Goal: Find specific page/section: Find specific page/section

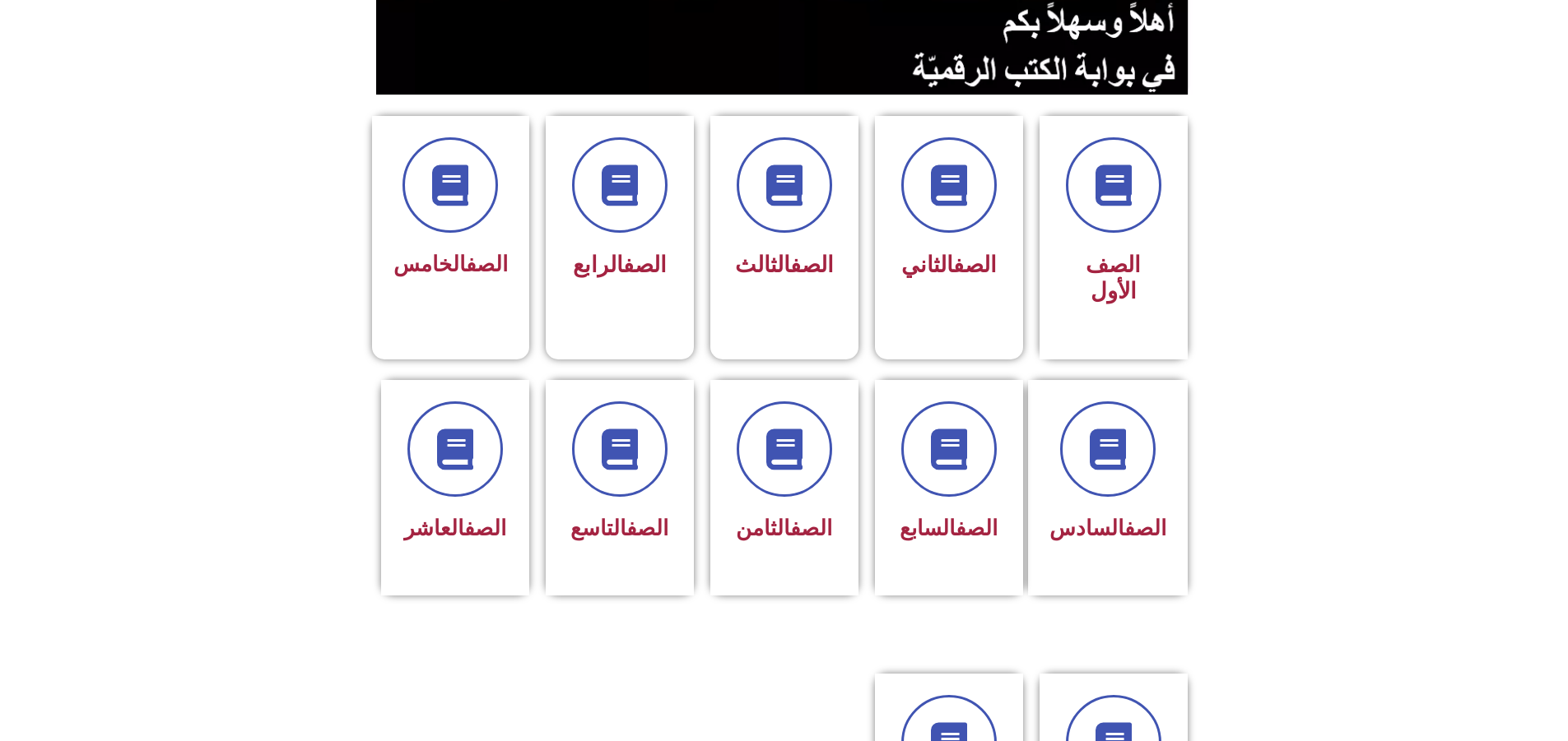
scroll to position [348, 0]
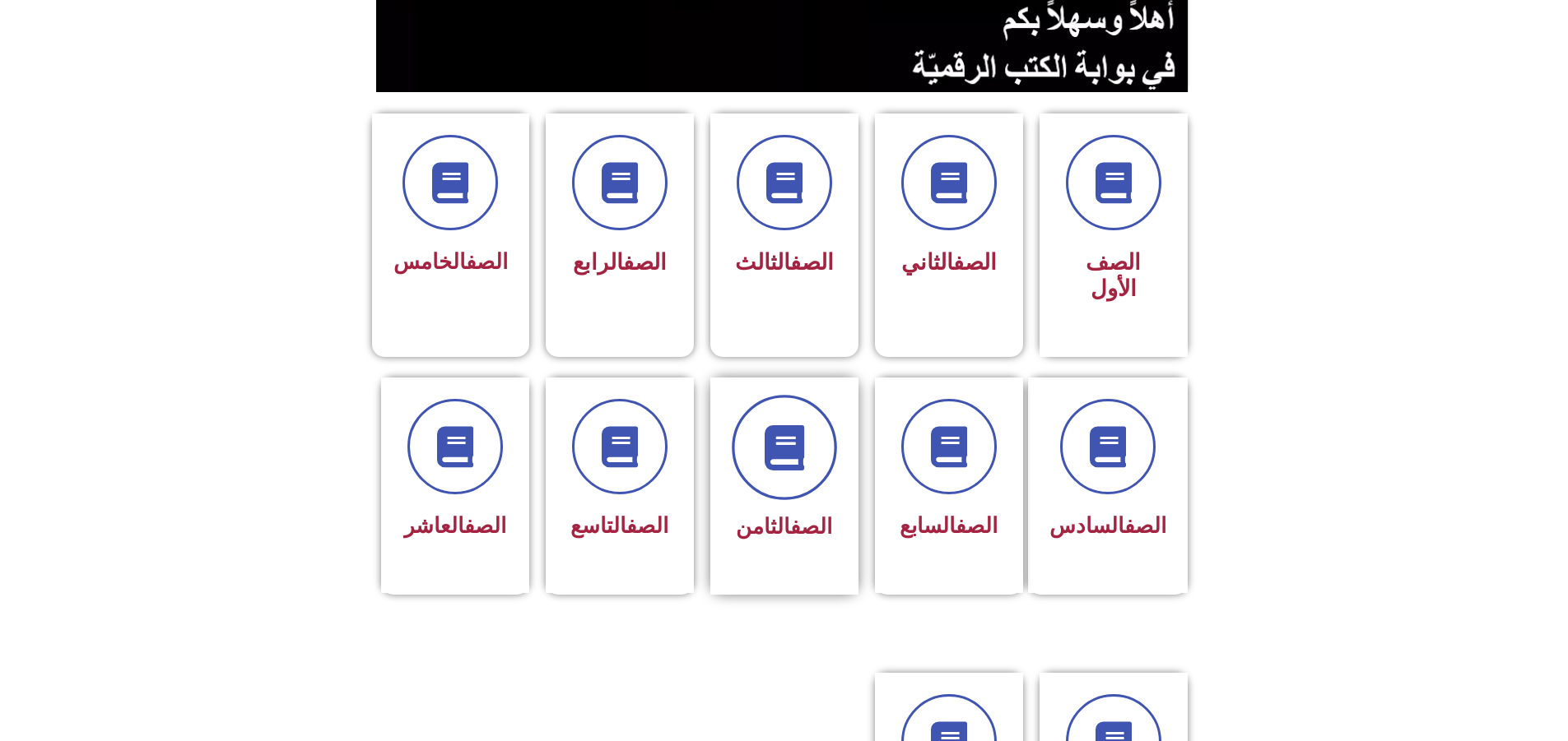
click at [772, 395] on span at bounding box center [784, 448] width 105 height 105
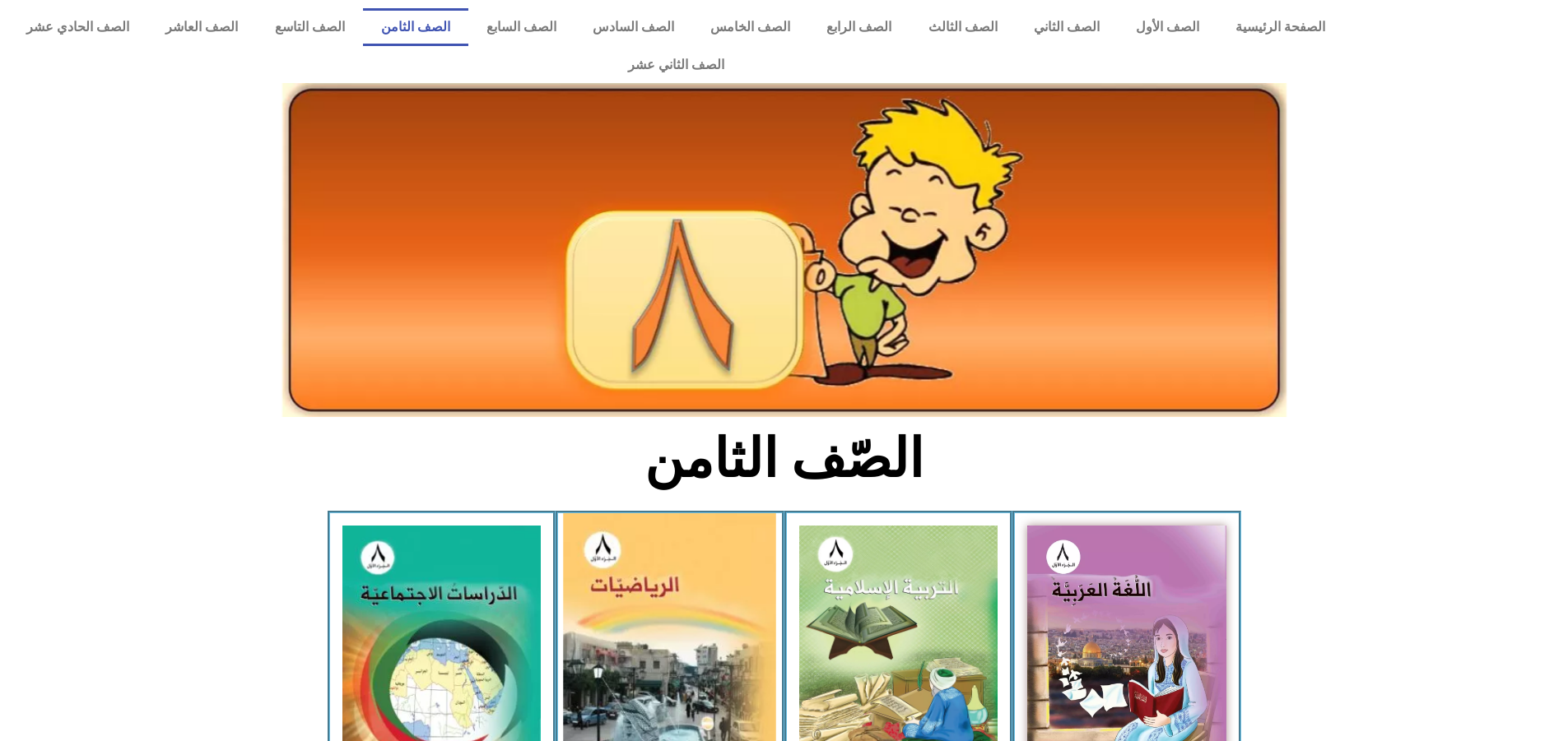
click at [632, 680] on img at bounding box center [670, 648] width 213 height 272
click at [654, 583] on img at bounding box center [670, 648] width 213 height 272
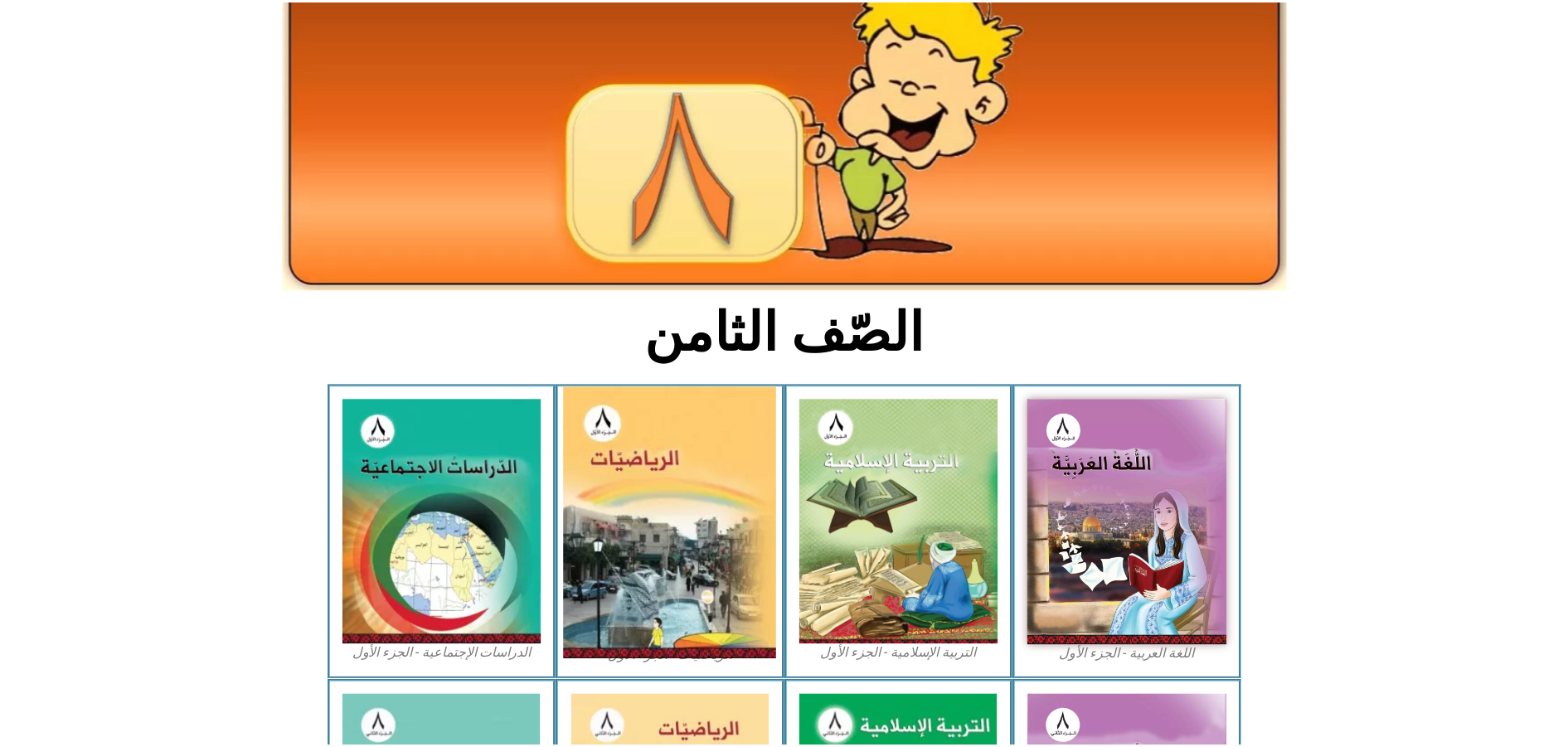
scroll to position [166, 0]
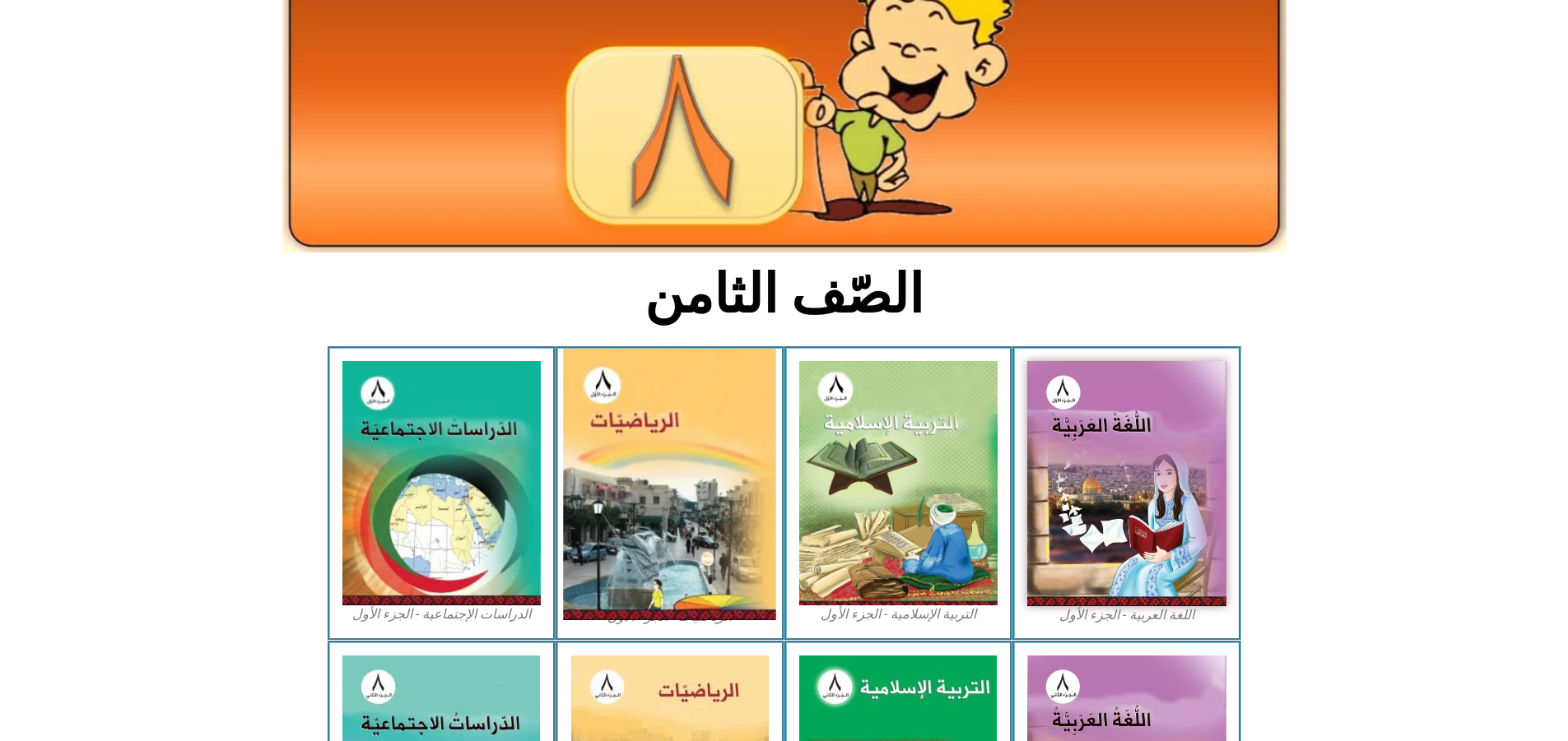
click at [654, 609] on figcaption "الرياضيات - الجزء الأول​" at bounding box center [670, 617] width 200 height 19
click at [702, 349] on img at bounding box center [670, 484] width 213 height 272
click at [597, 349] on img at bounding box center [670, 484] width 213 height 272
click at [709, 401] on img at bounding box center [670, 484] width 213 height 272
click at [708, 400] on img at bounding box center [670, 484] width 213 height 272
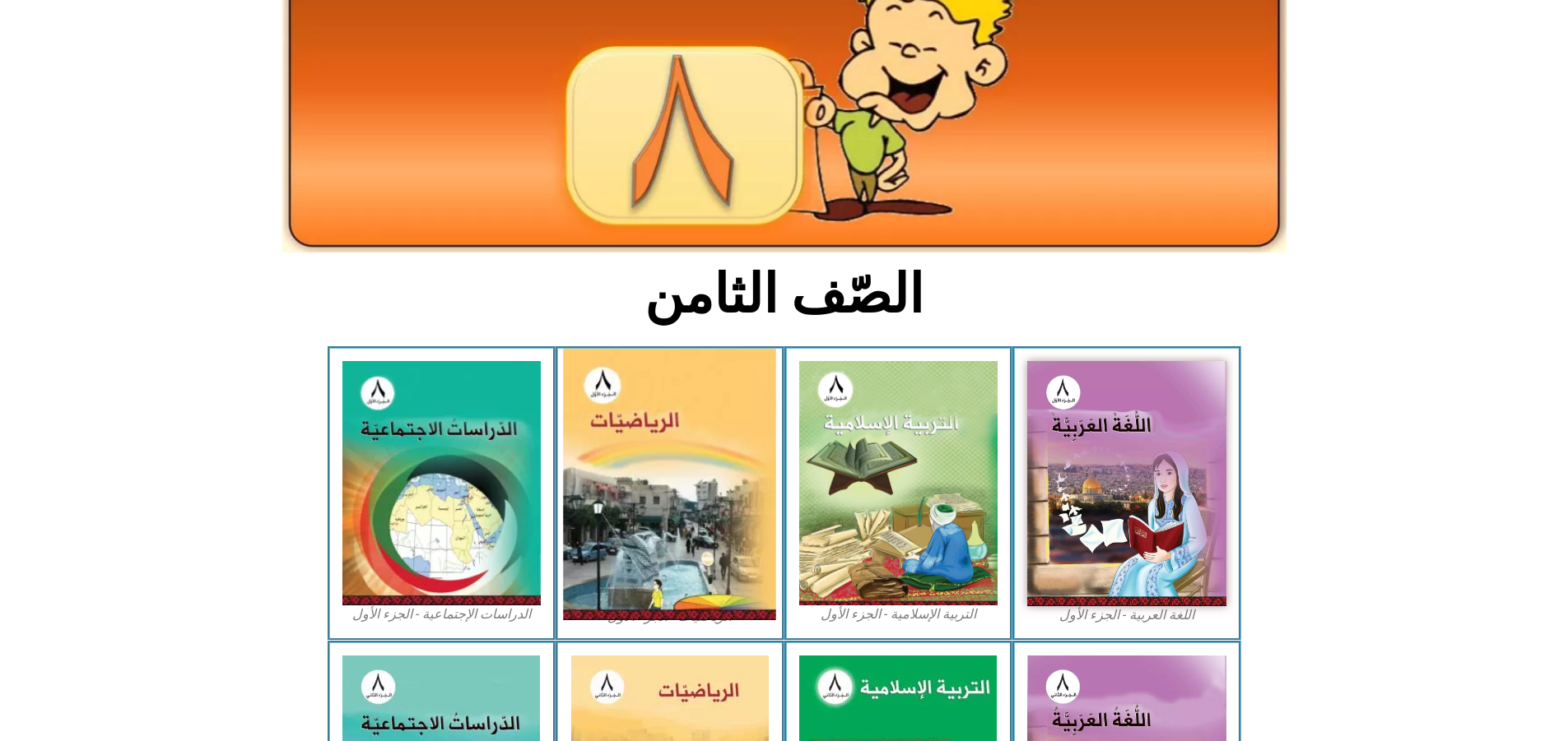
click at [708, 400] on img at bounding box center [670, 484] width 213 height 272
click at [709, 400] on img at bounding box center [670, 484] width 213 height 272
click at [704, 397] on img at bounding box center [670, 484] width 213 height 272
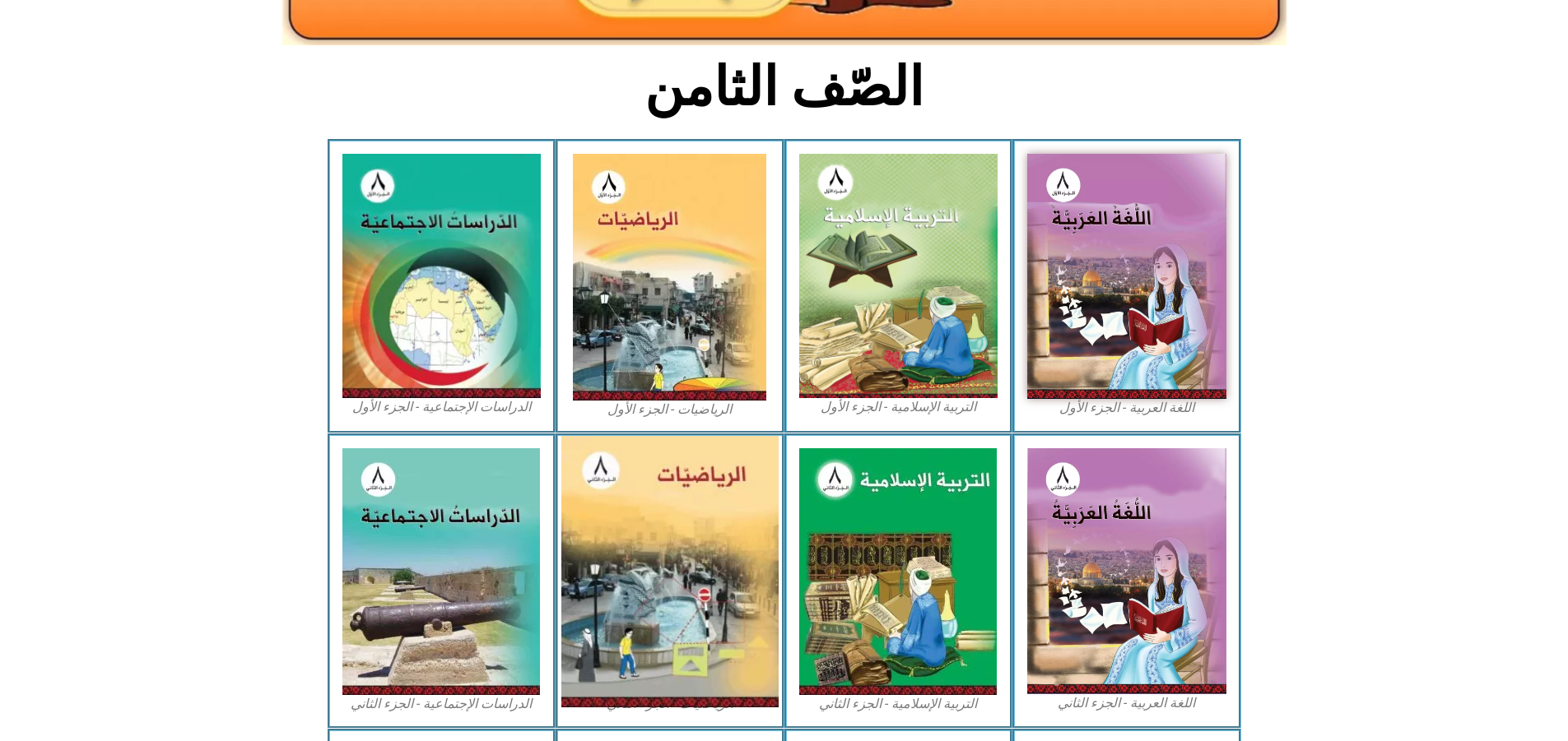
scroll to position [329, 0]
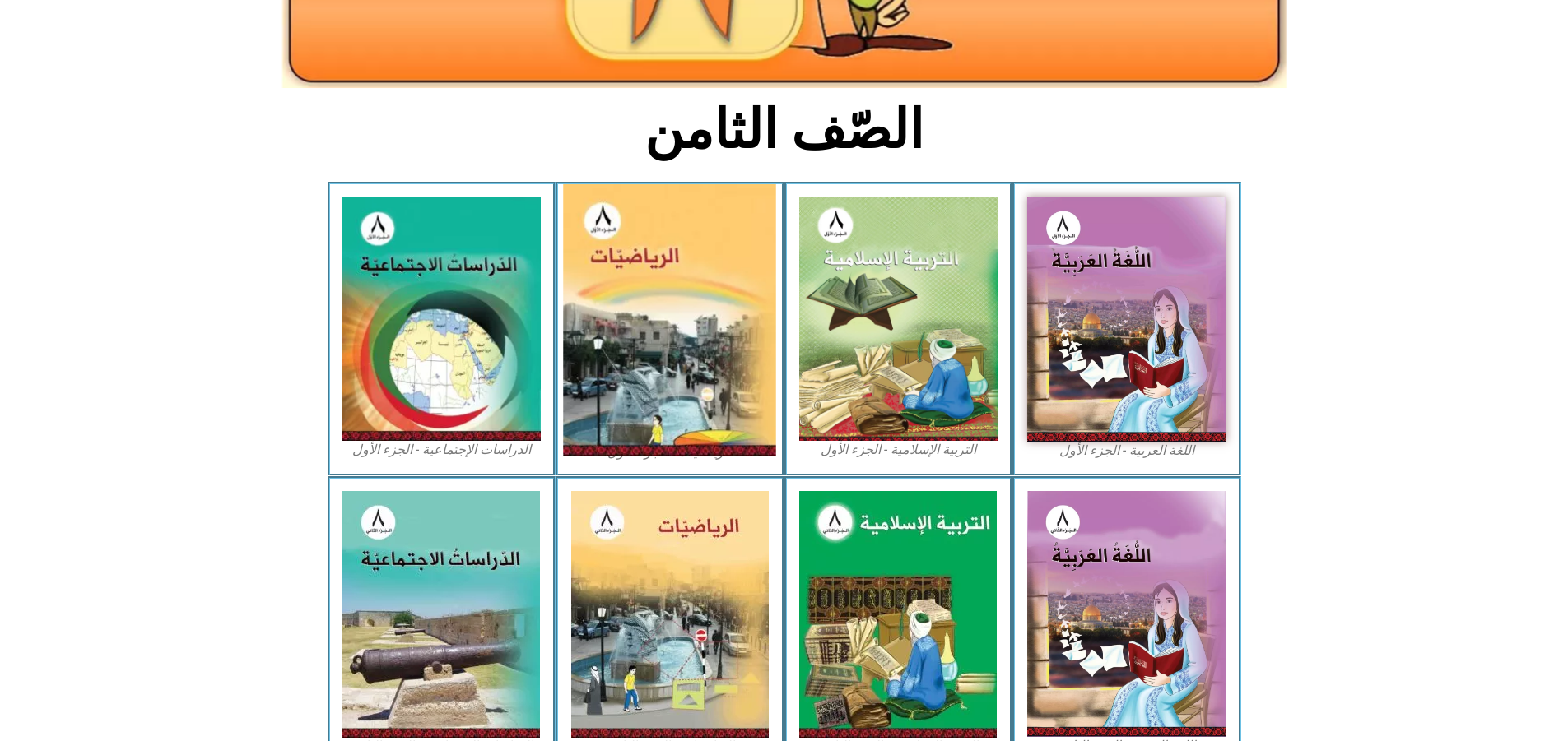
click at [609, 192] on img at bounding box center [670, 319] width 213 height 272
click at [617, 209] on img at bounding box center [670, 319] width 213 height 272
click at [686, 412] on img at bounding box center [670, 319] width 213 height 272
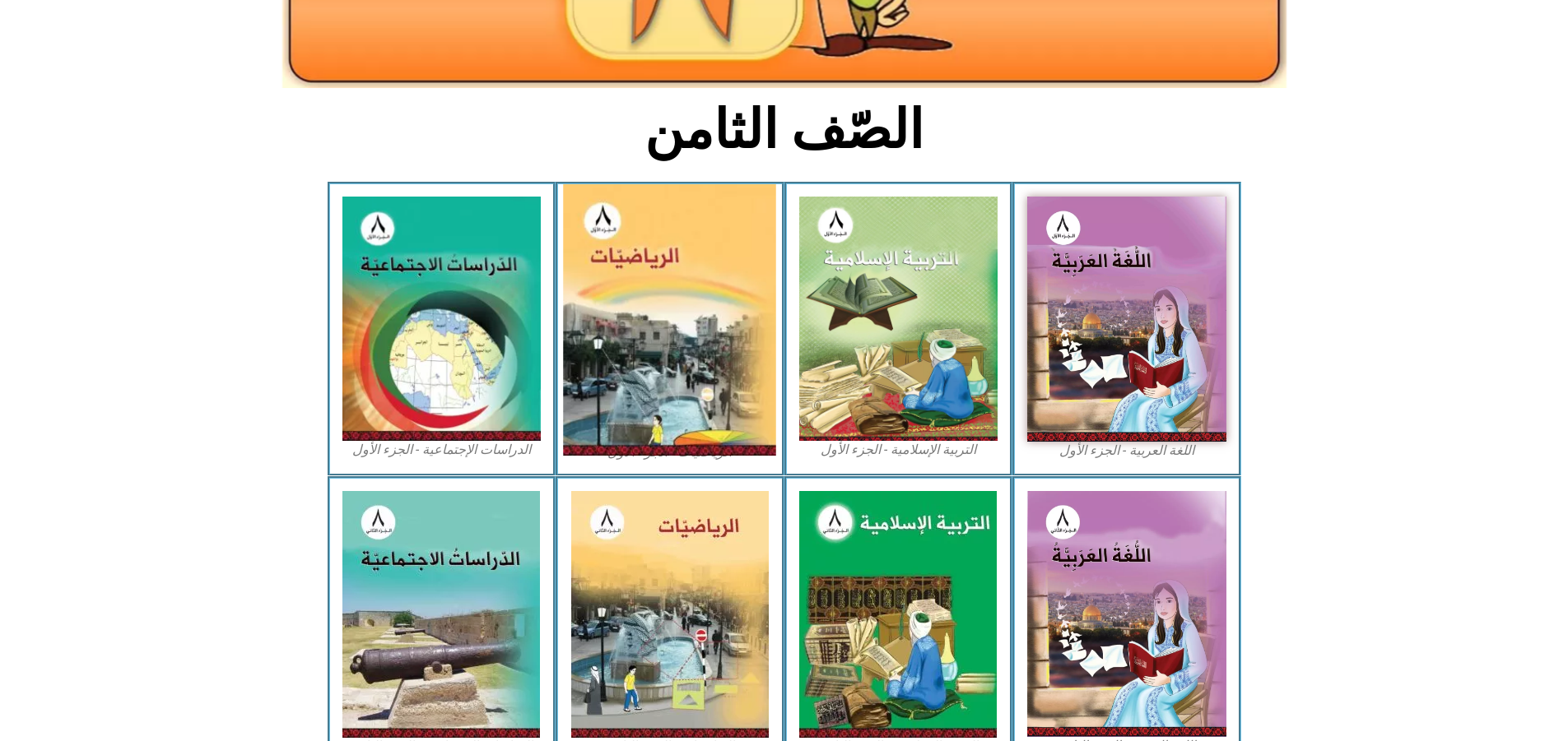
click at [683, 417] on img at bounding box center [670, 319] width 213 height 272
click at [683, 415] on img at bounding box center [670, 319] width 213 height 272
drag, startPoint x: 671, startPoint y: 384, endPoint x: 661, endPoint y: 344, distance: 41.2
click at [661, 344] on img at bounding box center [670, 319] width 213 height 272
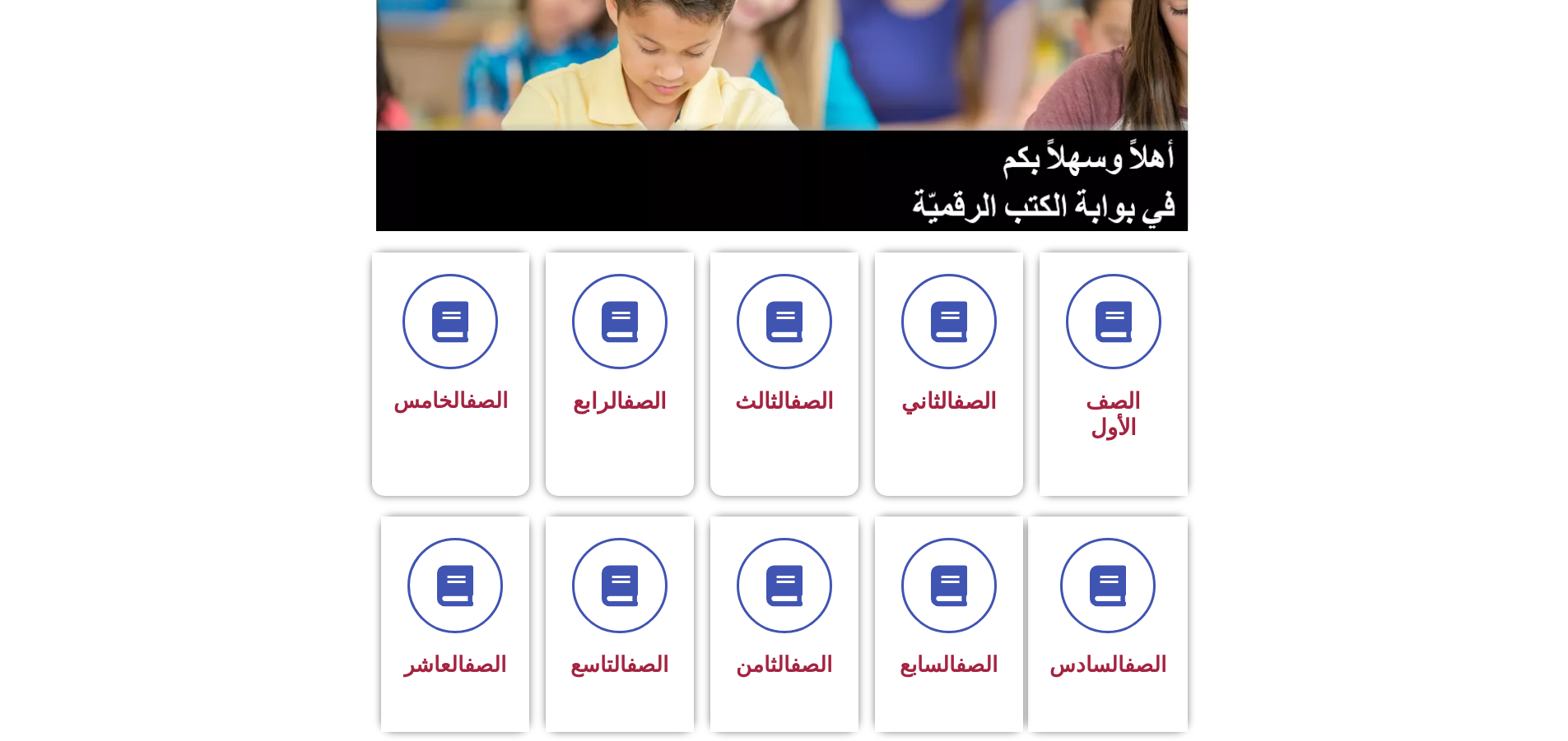
scroll to position [247, 0]
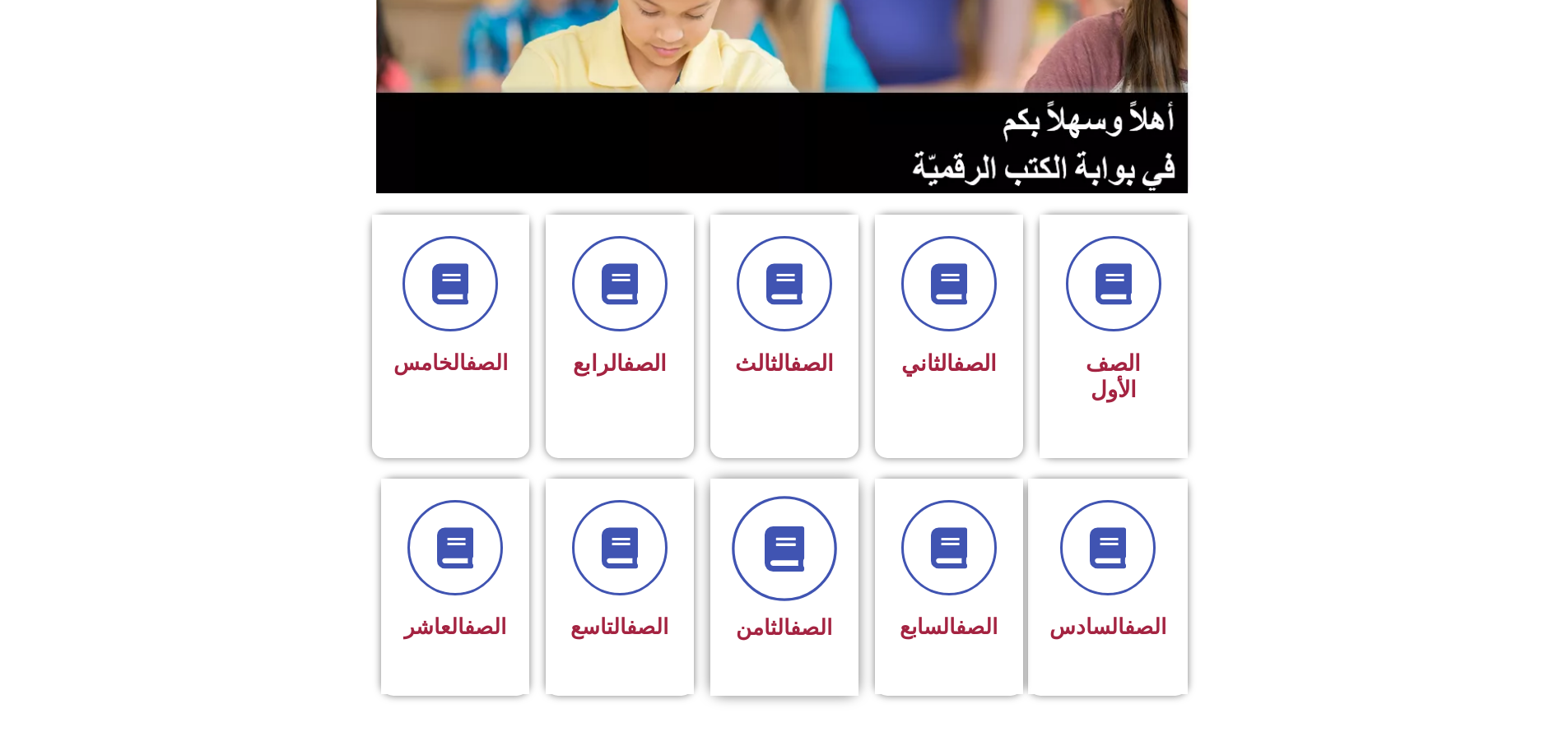
click at [768, 497] on span at bounding box center [784, 549] width 105 height 105
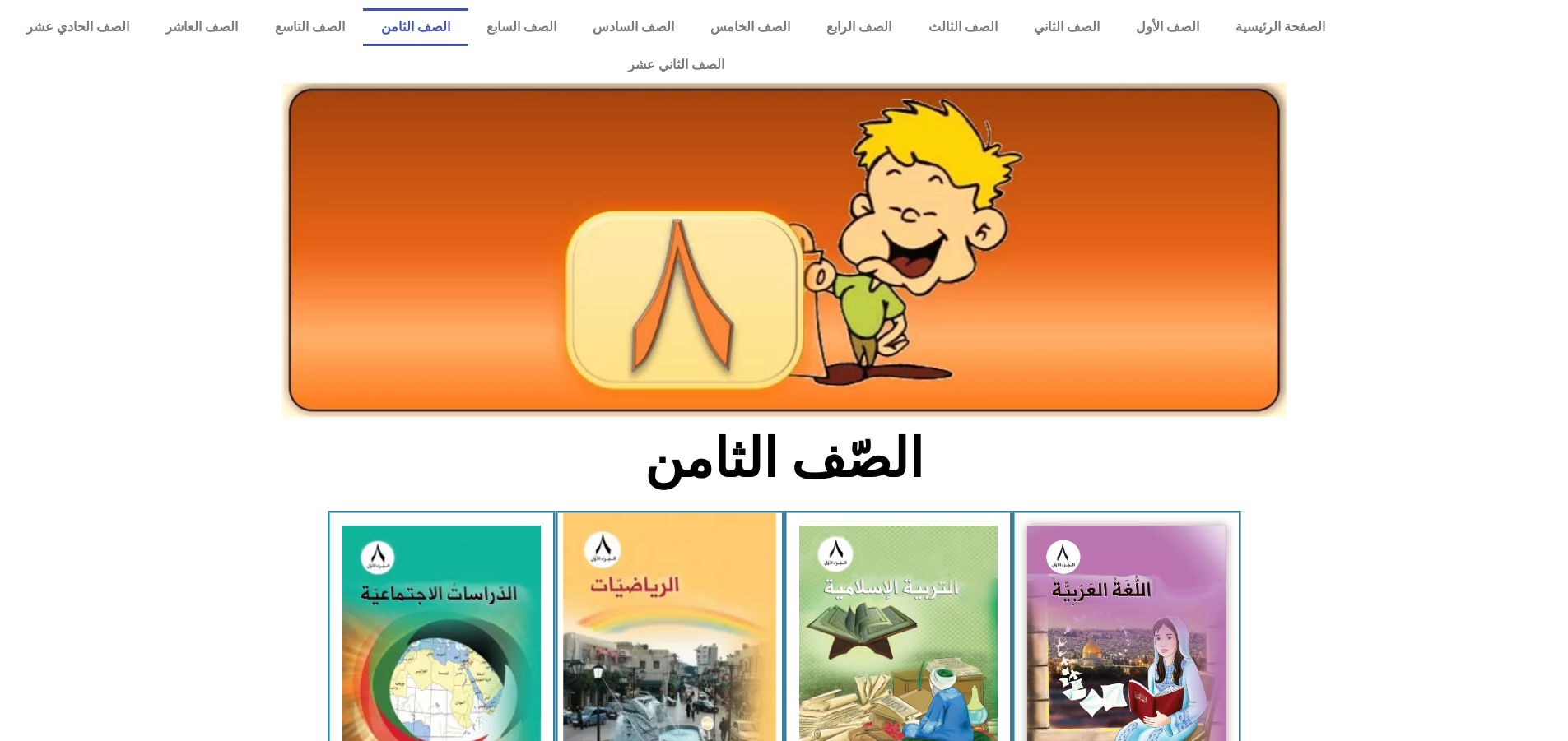
click at [699, 563] on img at bounding box center [670, 648] width 213 height 272
click at [699, 562] on img at bounding box center [670, 648] width 213 height 272
click at [633, 531] on img at bounding box center [670, 648] width 213 height 272
click at [632, 531] on img at bounding box center [670, 648] width 213 height 272
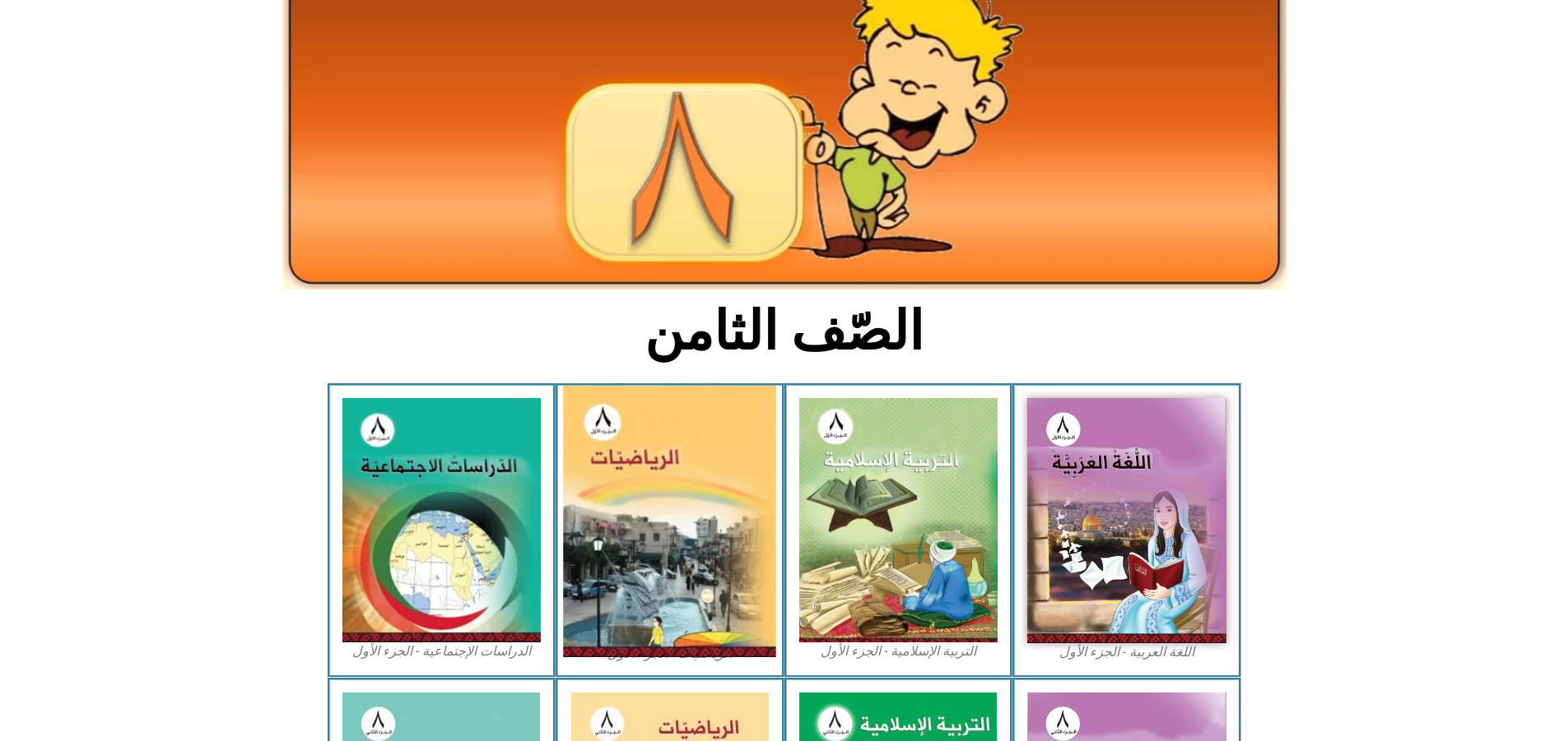
scroll to position [165, 0]
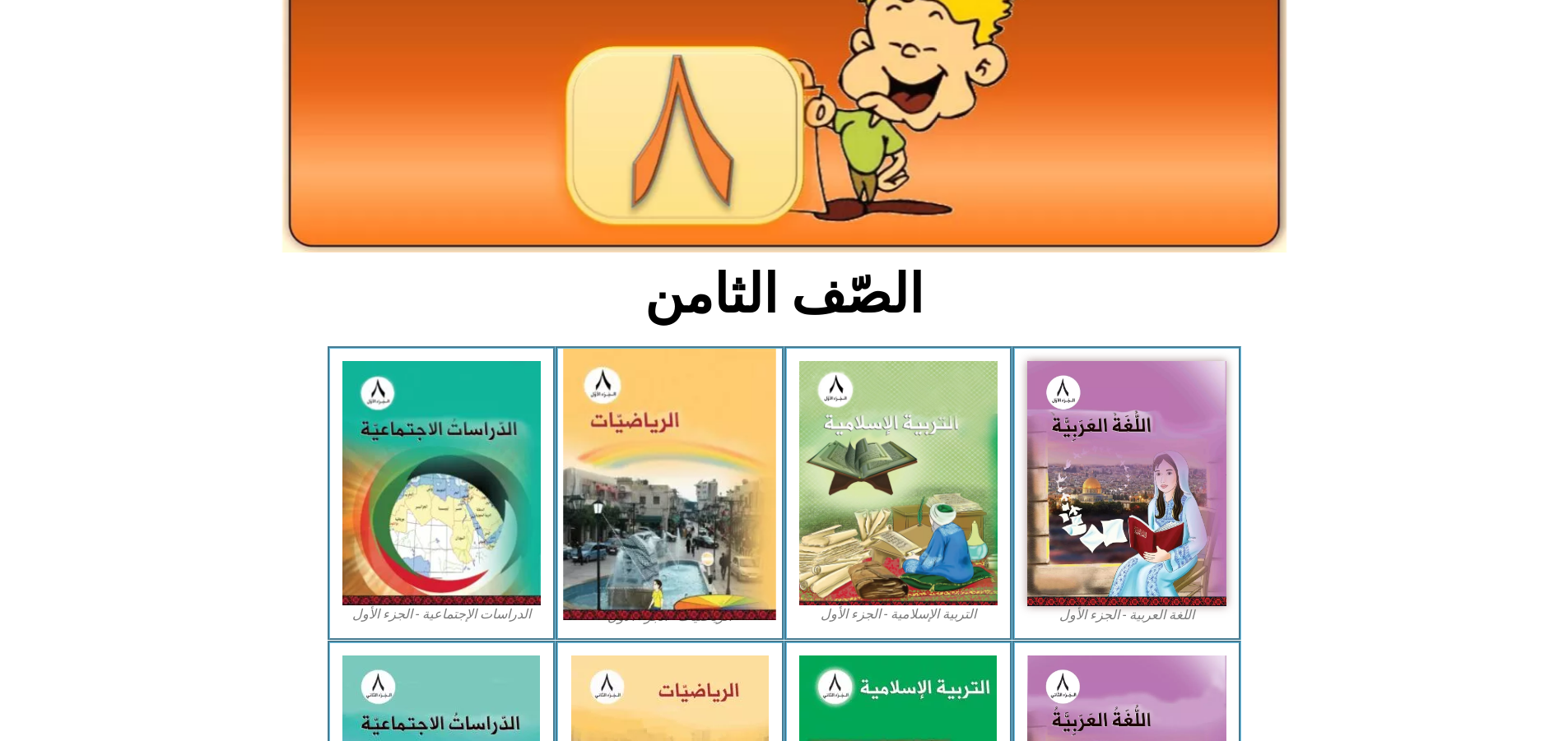
click at [635, 544] on img at bounding box center [670, 484] width 213 height 272
click at [635, 543] on img at bounding box center [670, 484] width 213 height 272
click at [683, 426] on img at bounding box center [670, 484] width 213 height 272
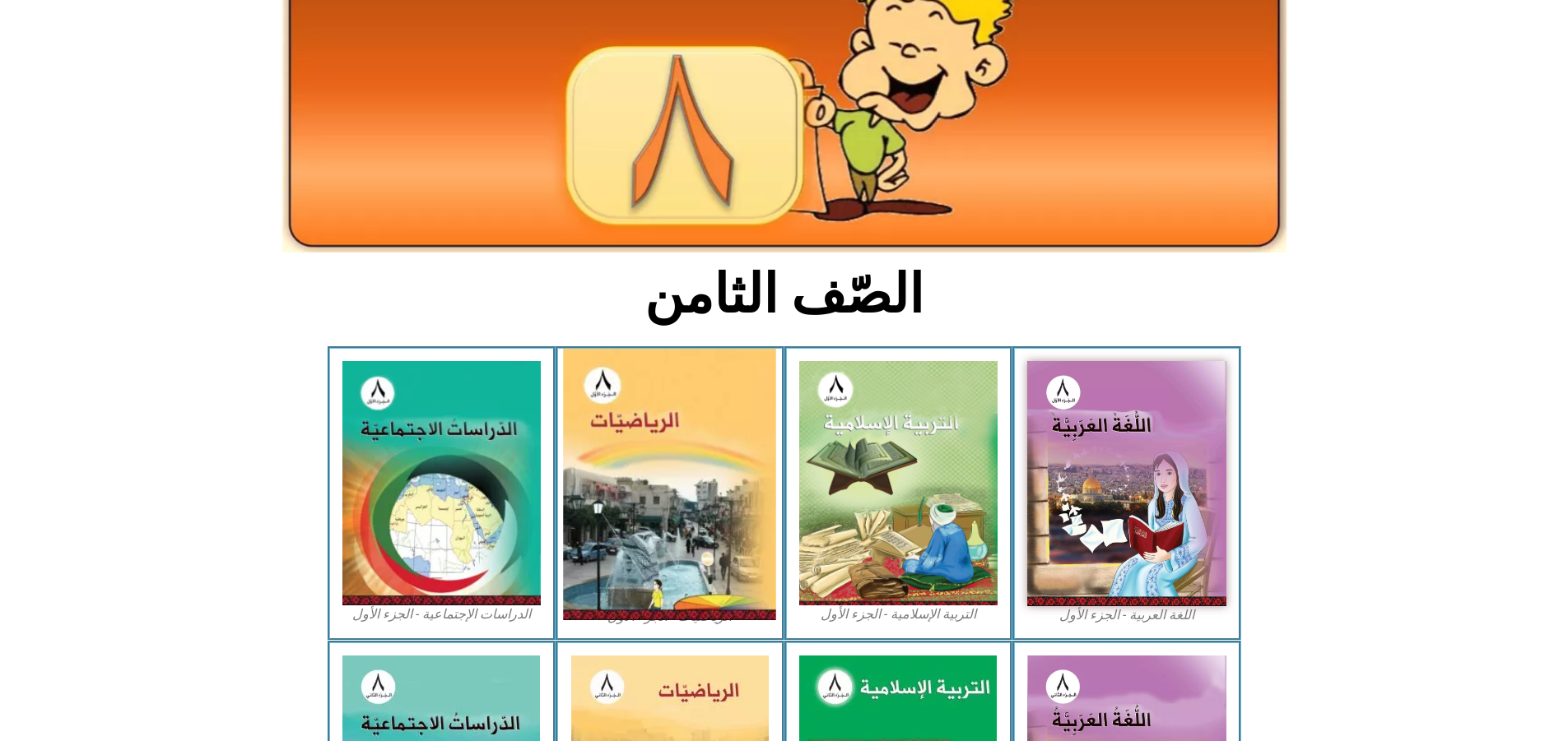
click at [683, 426] on img at bounding box center [670, 484] width 213 height 272
click at [605, 483] on img at bounding box center [670, 484] width 213 height 272
click at [594, 351] on img at bounding box center [670, 484] width 213 height 272
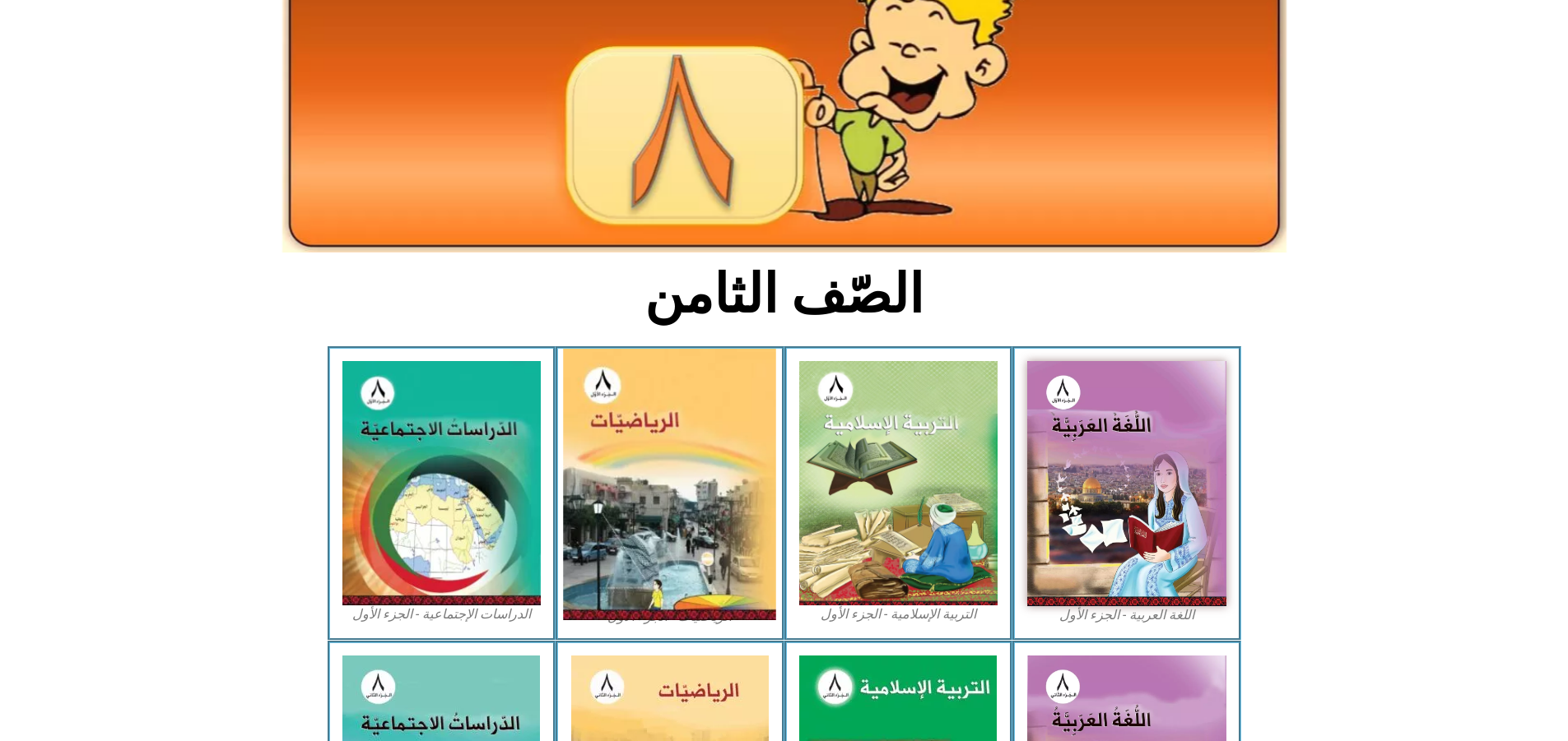
click at [594, 351] on img at bounding box center [670, 484] width 213 height 272
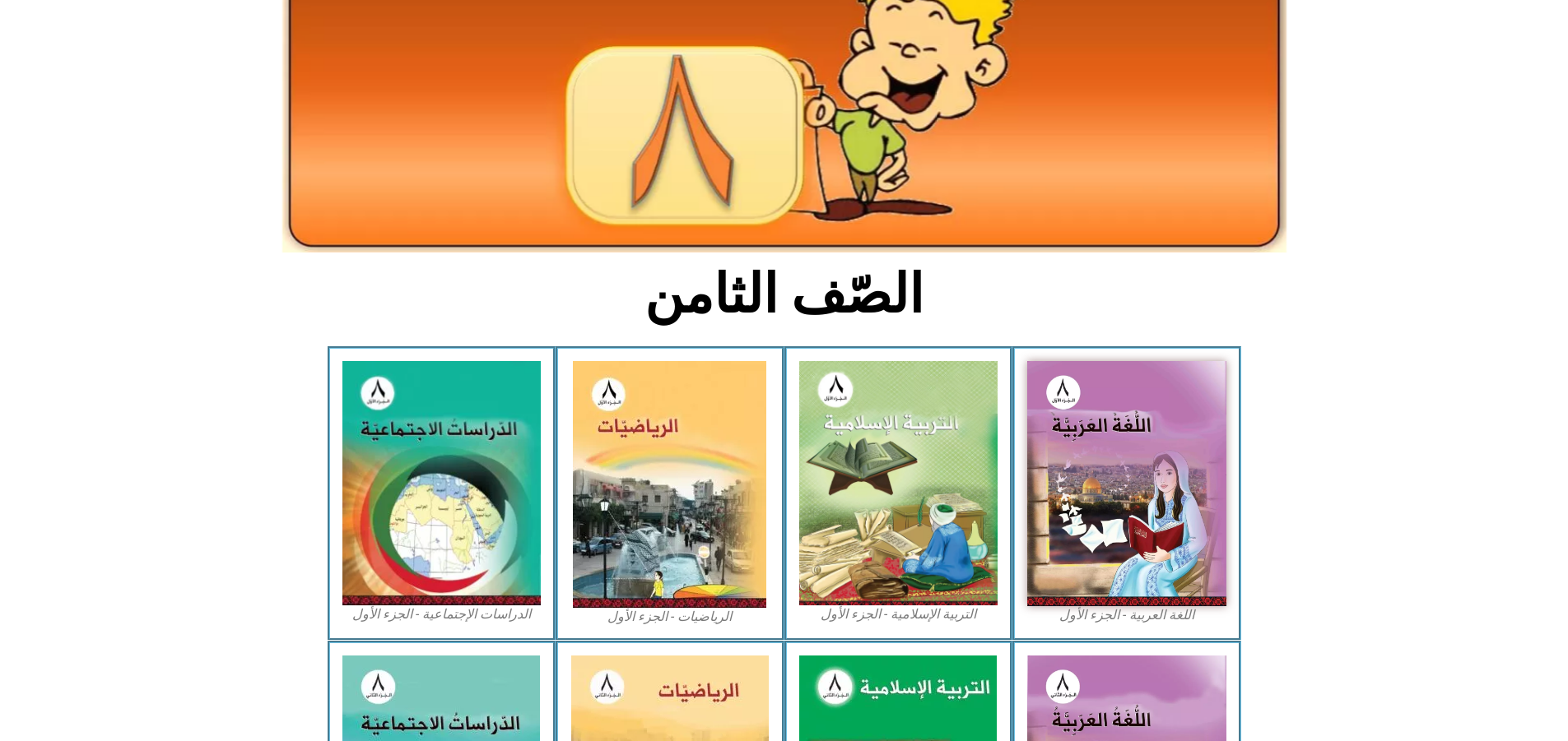
click at [632, 609] on figcaption "الرياضيات - الجزء الأول​" at bounding box center [670, 617] width 200 height 19
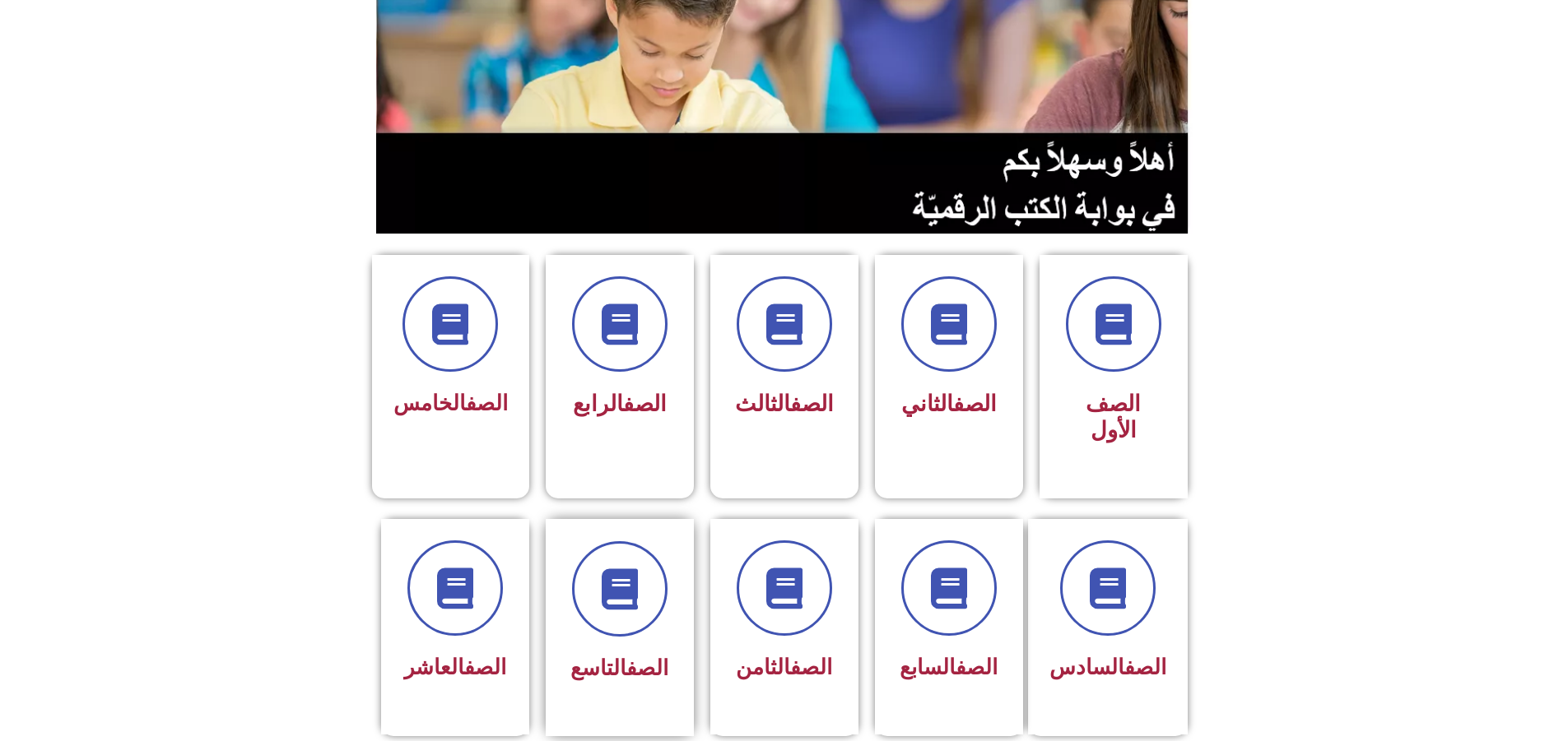
scroll to position [247, 0]
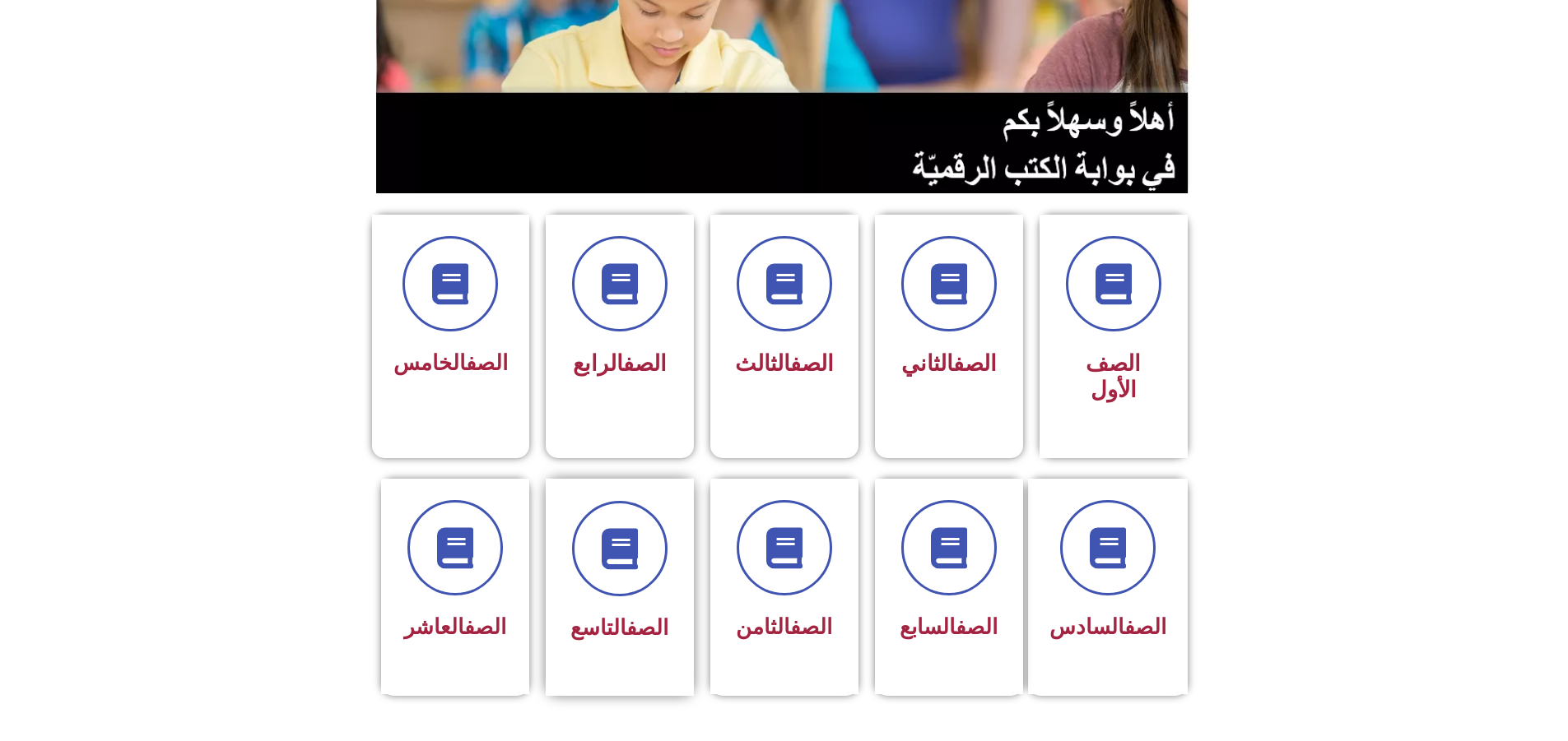
click at [606, 609] on div "الصف التاسع" at bounding box center [619, 628] width 103 height 40
click at [753, 512] on span at bounding box center [784, 549] width 105 height 105
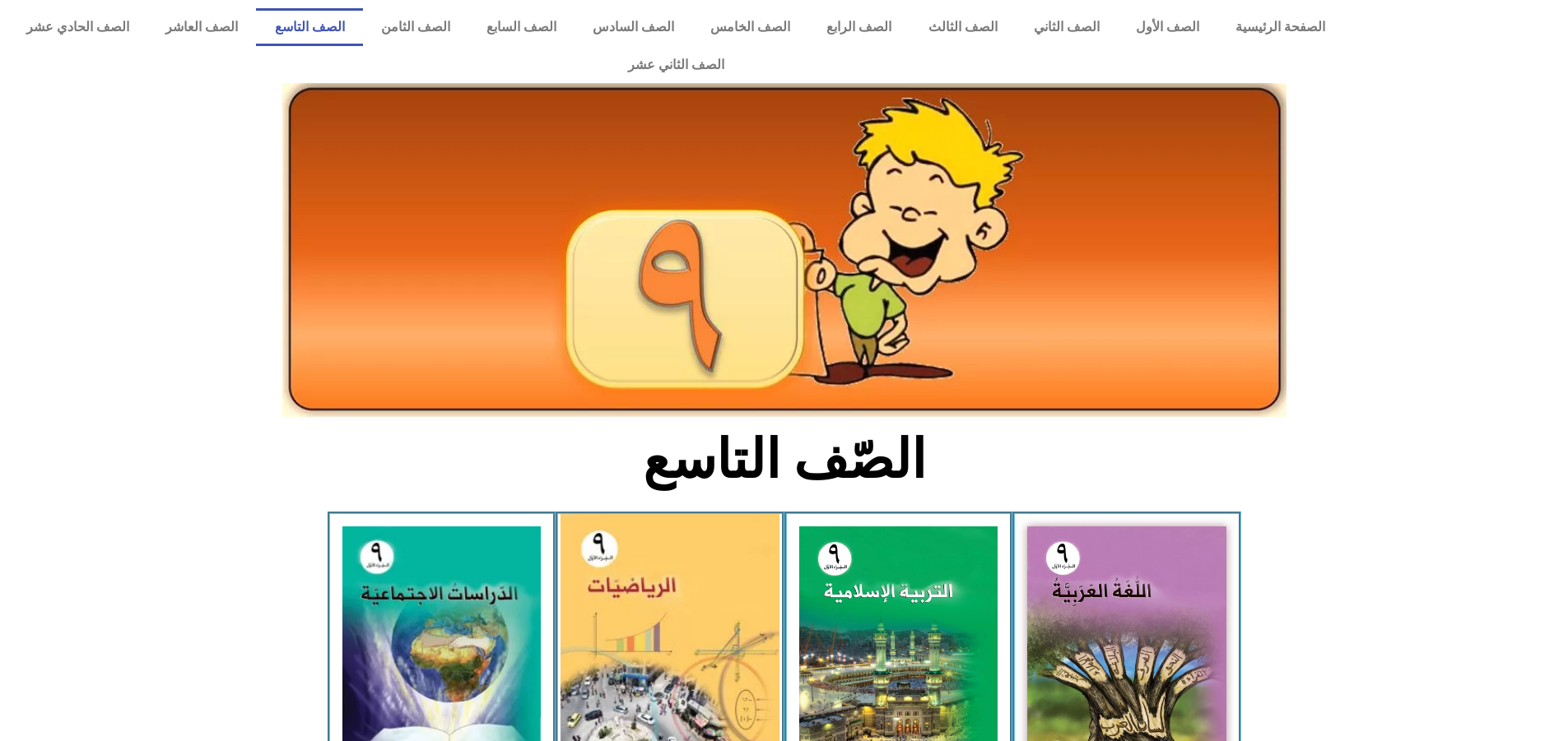
click at [609, 537] on img at bounding box center [669, 649] width 219 height 271
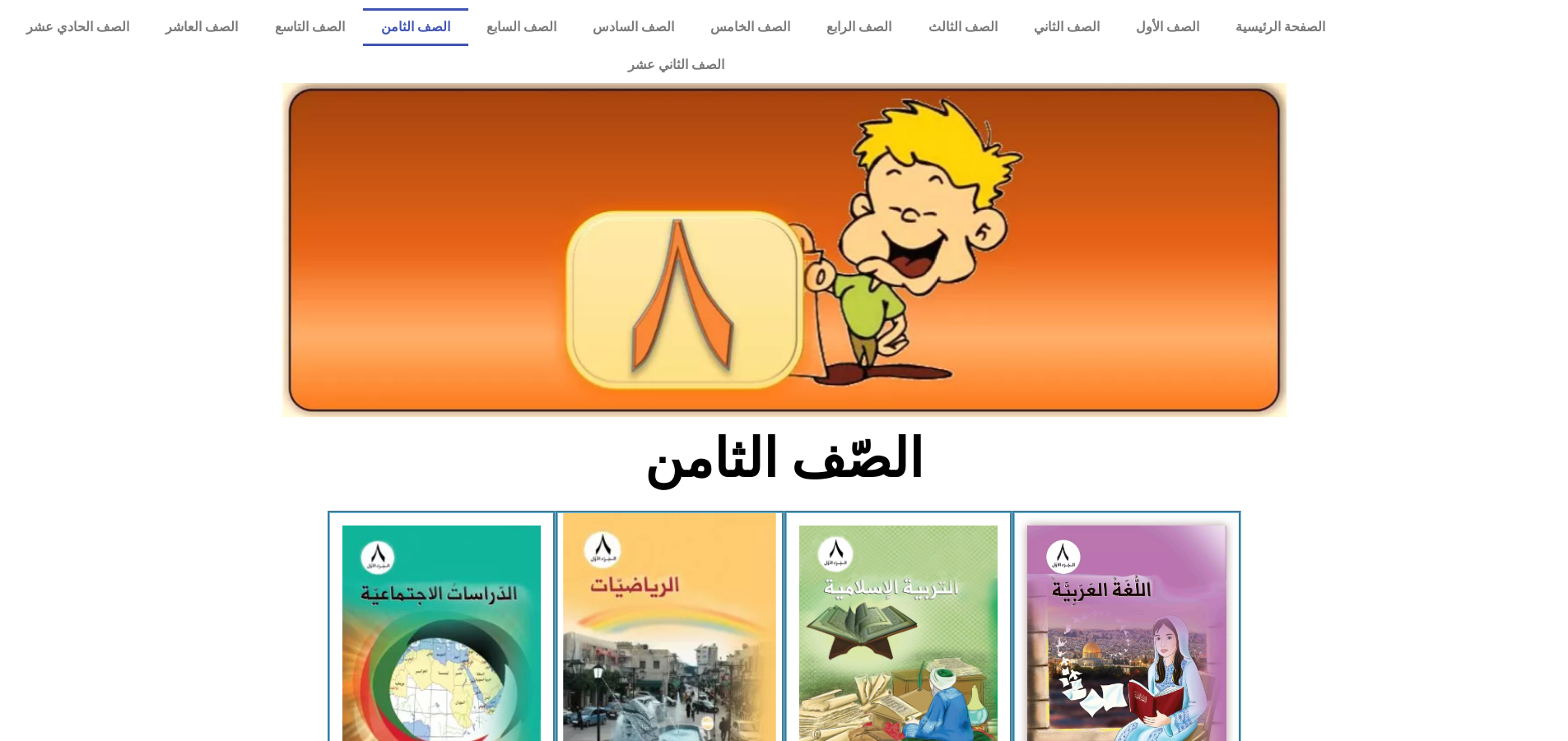
click at [620, 532] on img at bounding box center [670, 648] width 213 height 272
click at [618, 529] on img at bounding box center [670, 648] width 213 height 272
click at [598, 513] on img at bounding box center [670, 648] width 213 height 272
click at [597, 513] on img at bounding box center [670, 648] width 213 height 272
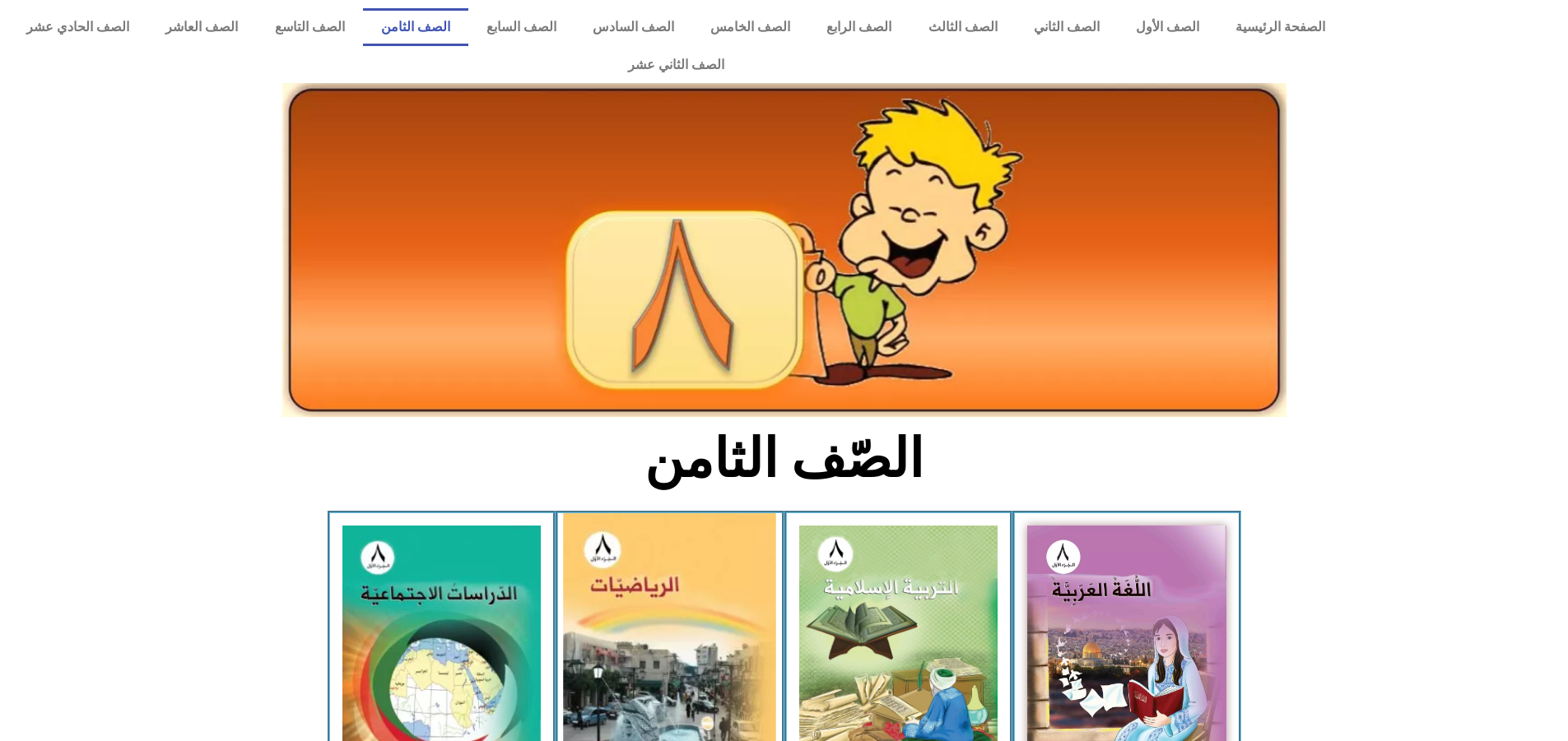
click at [597, 513] on img at bounding box center [670, 648] width 213 height 272
drag, startPoint x: 597, startPoint y: 511, endPoint x: 607, endPoint y: 603, distance: 92.5
click at [607, 576] on img at bounding box center [670, 648] width 213 height 272
click at [661, 565] on img at bounding box center [670, 648] width 213 height 272
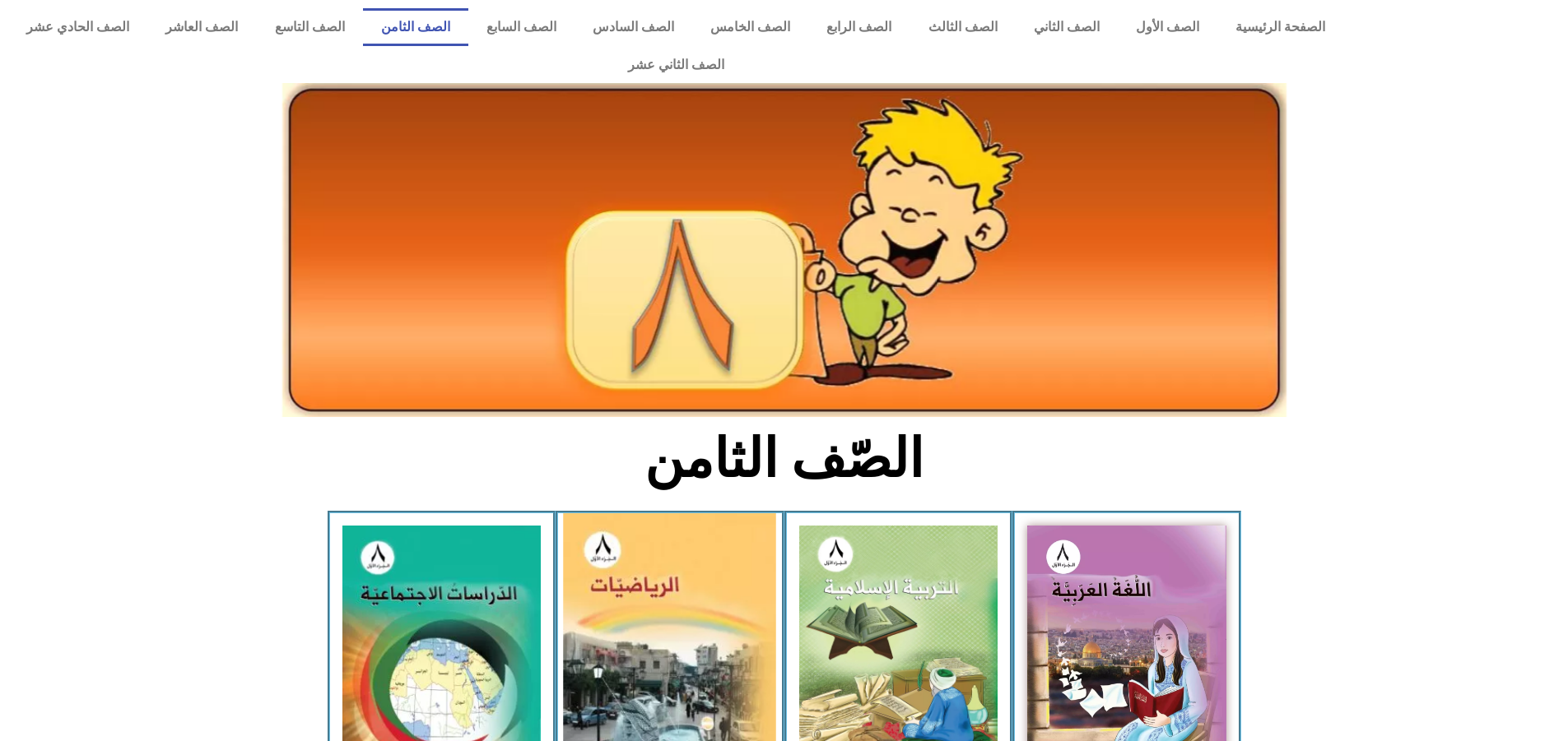
click at [661, 565] on img at bounding box center [670, 648] width 213 height 272
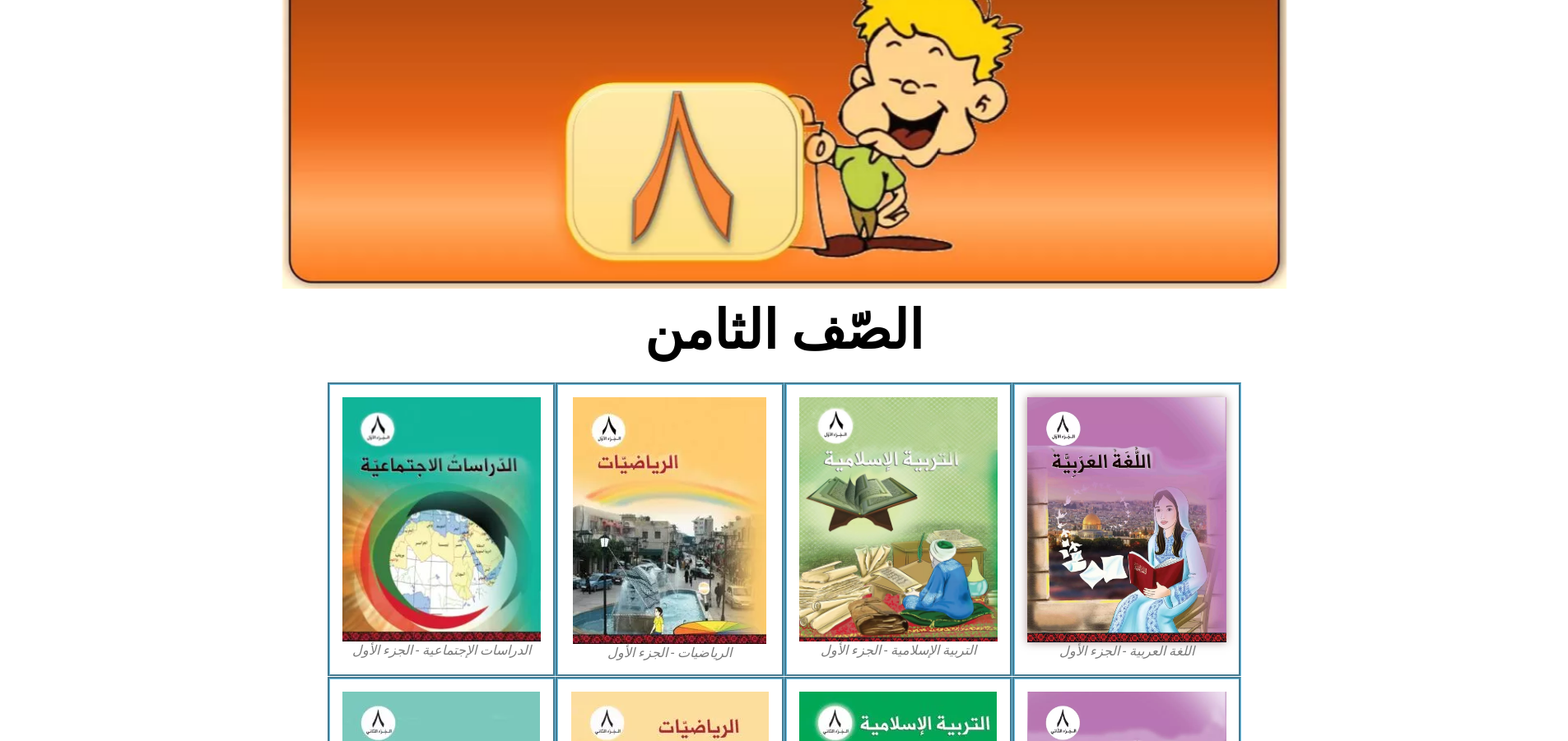
scroll to position [165, 0]
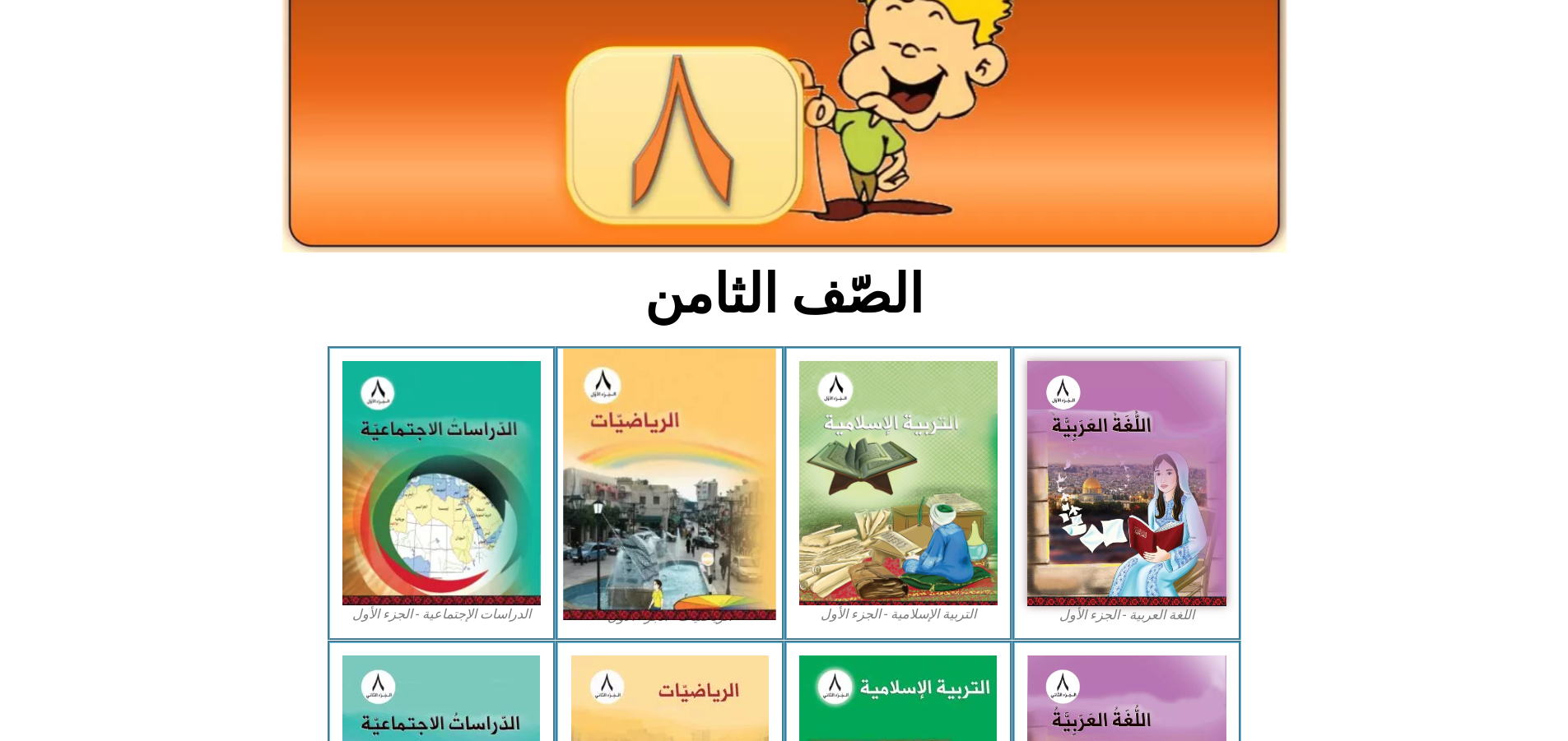
click at [618, 524] on img at bounding box center [670, 484] width 213 height 272
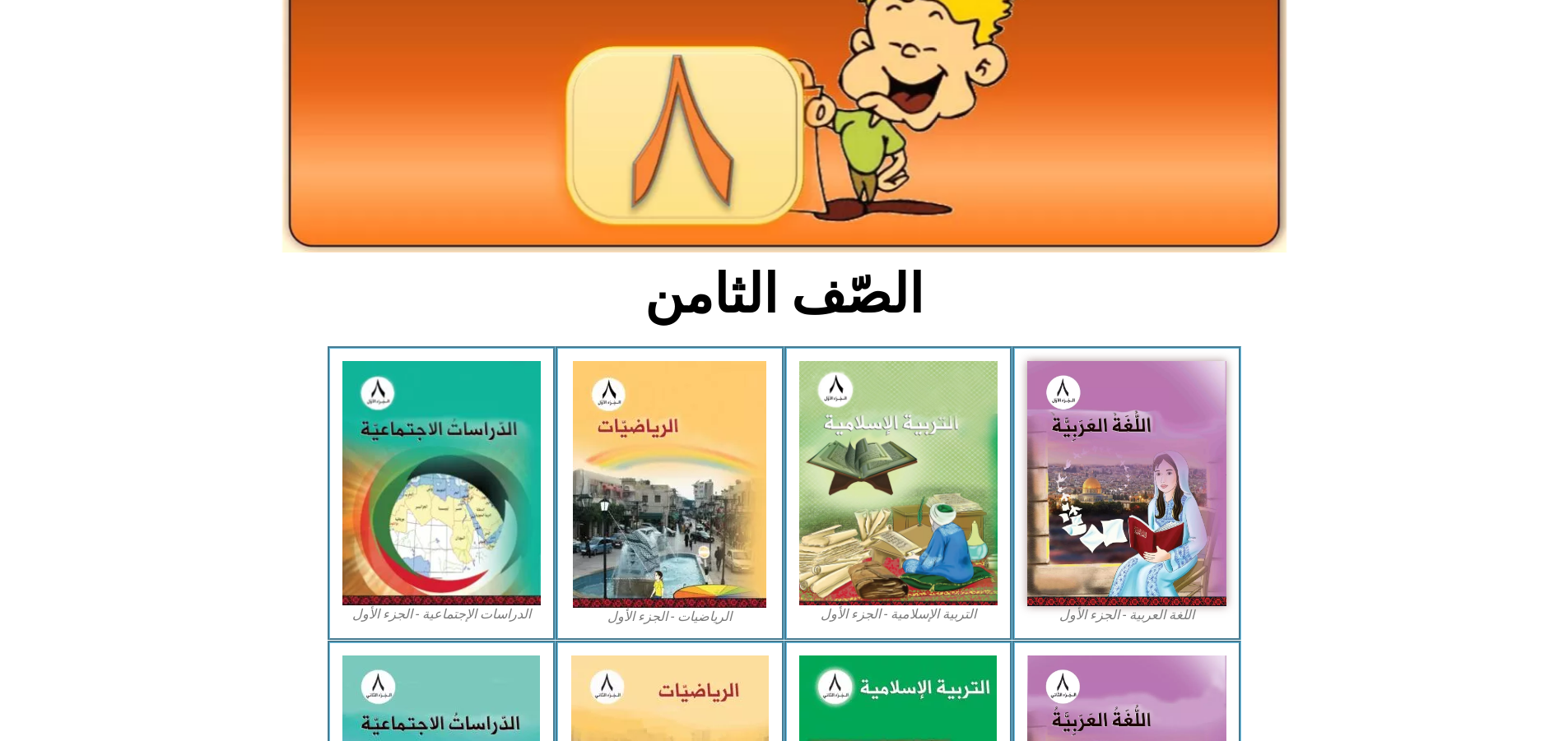
click at [639, 609] on figcaption "الرياضيات - الجزء الأول​" at bounding box center [670, 617] width 200 height 19
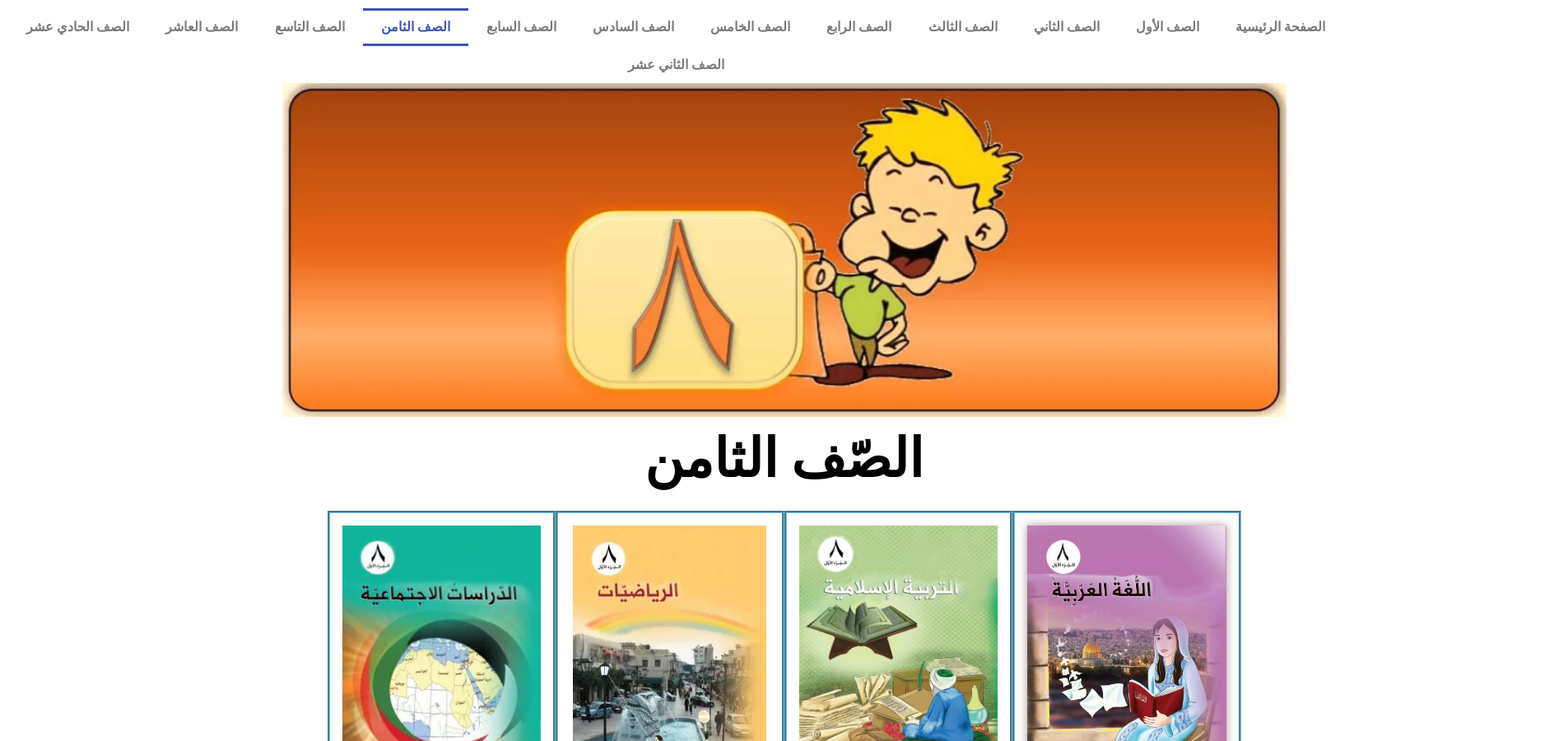
scroll to position [165, 0]
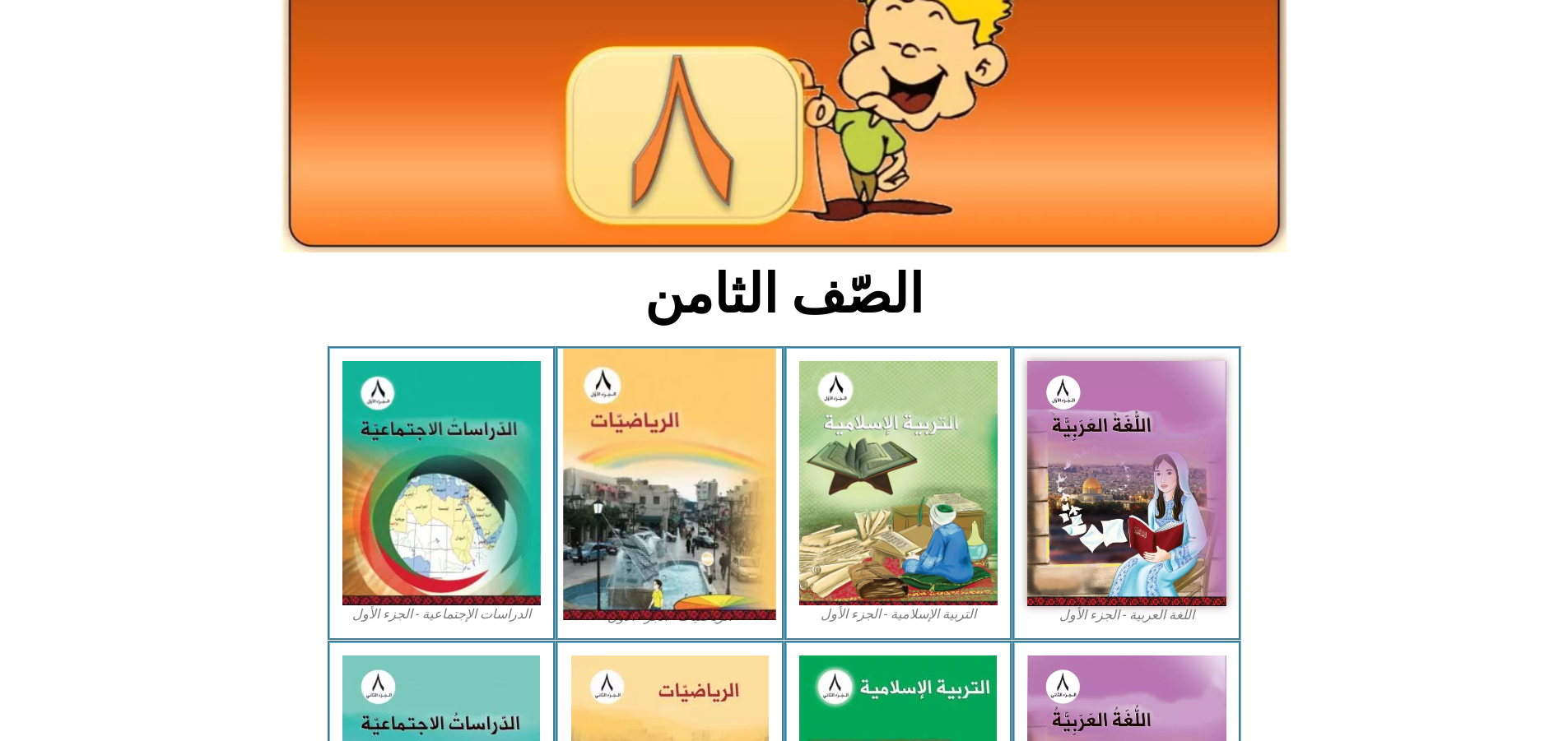
click at [655, 460] on img at bounding box center [670, 484] width 213 height 272
click at [614, 360] on img at bounding box center [670, 484] width 213 height 272
click at [611, 572] on img at bounding box center [670, 484] width 213 height 272
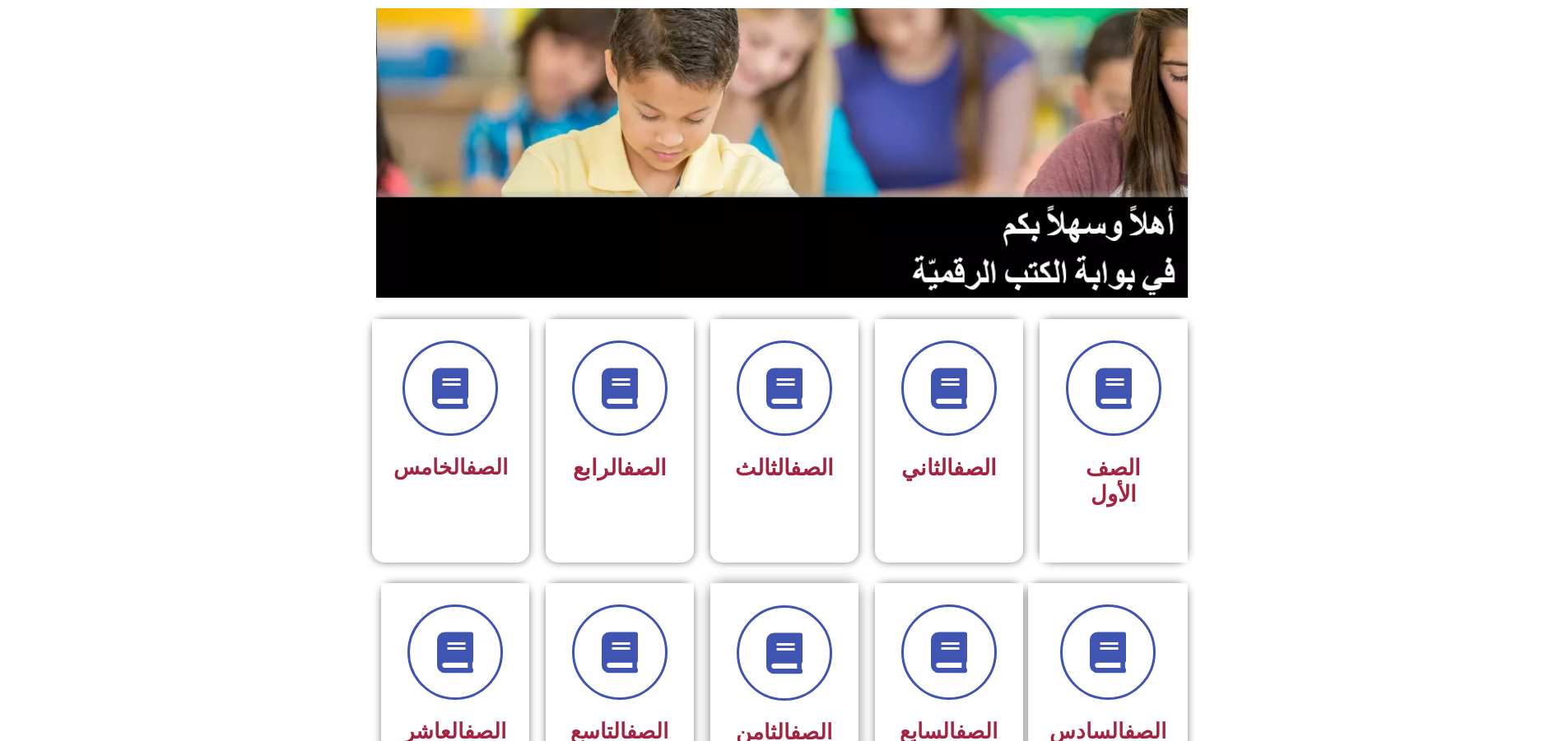
scroll to position [329, 0]
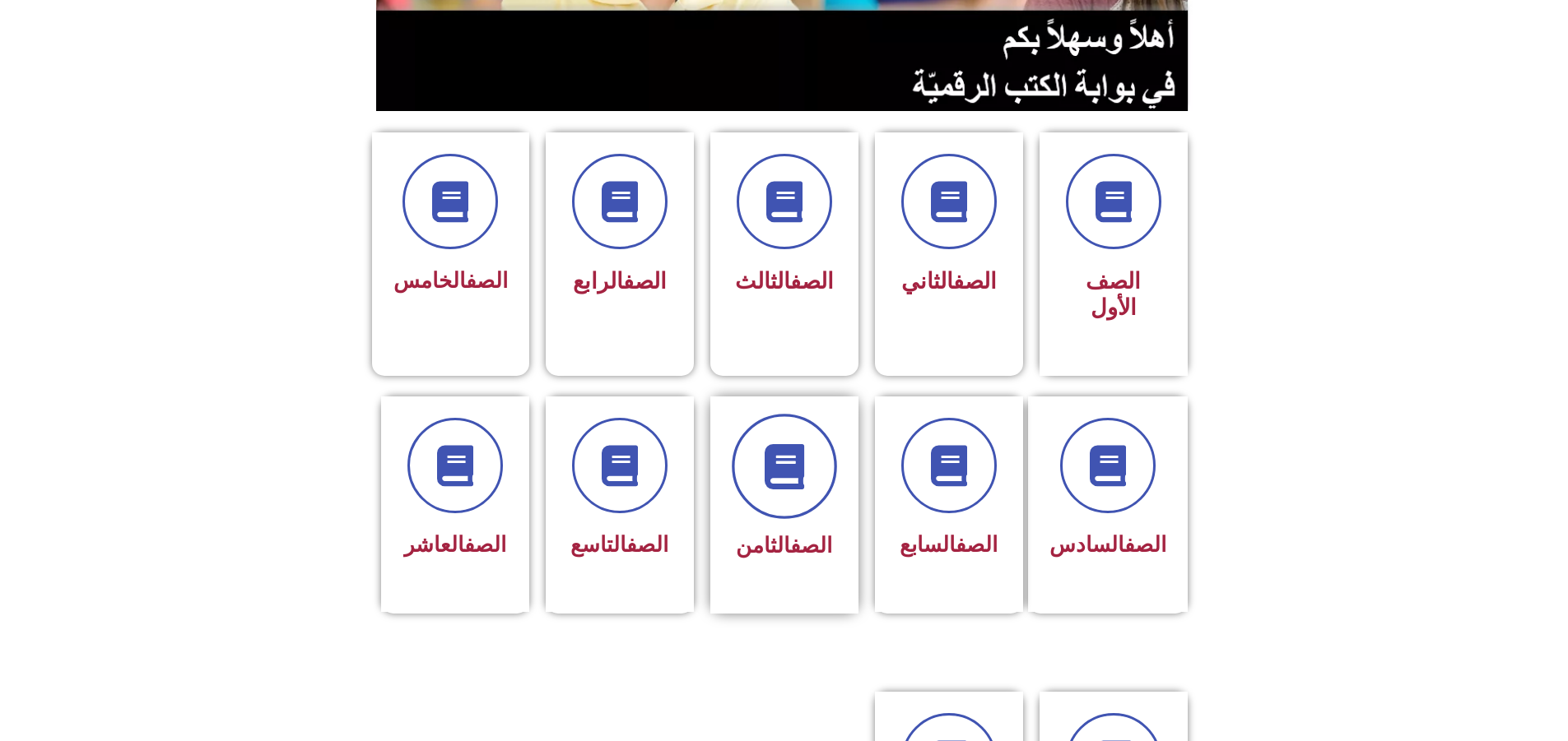
click at [765, 443] on icon at bounding box center [784, 465] width 45 height 45
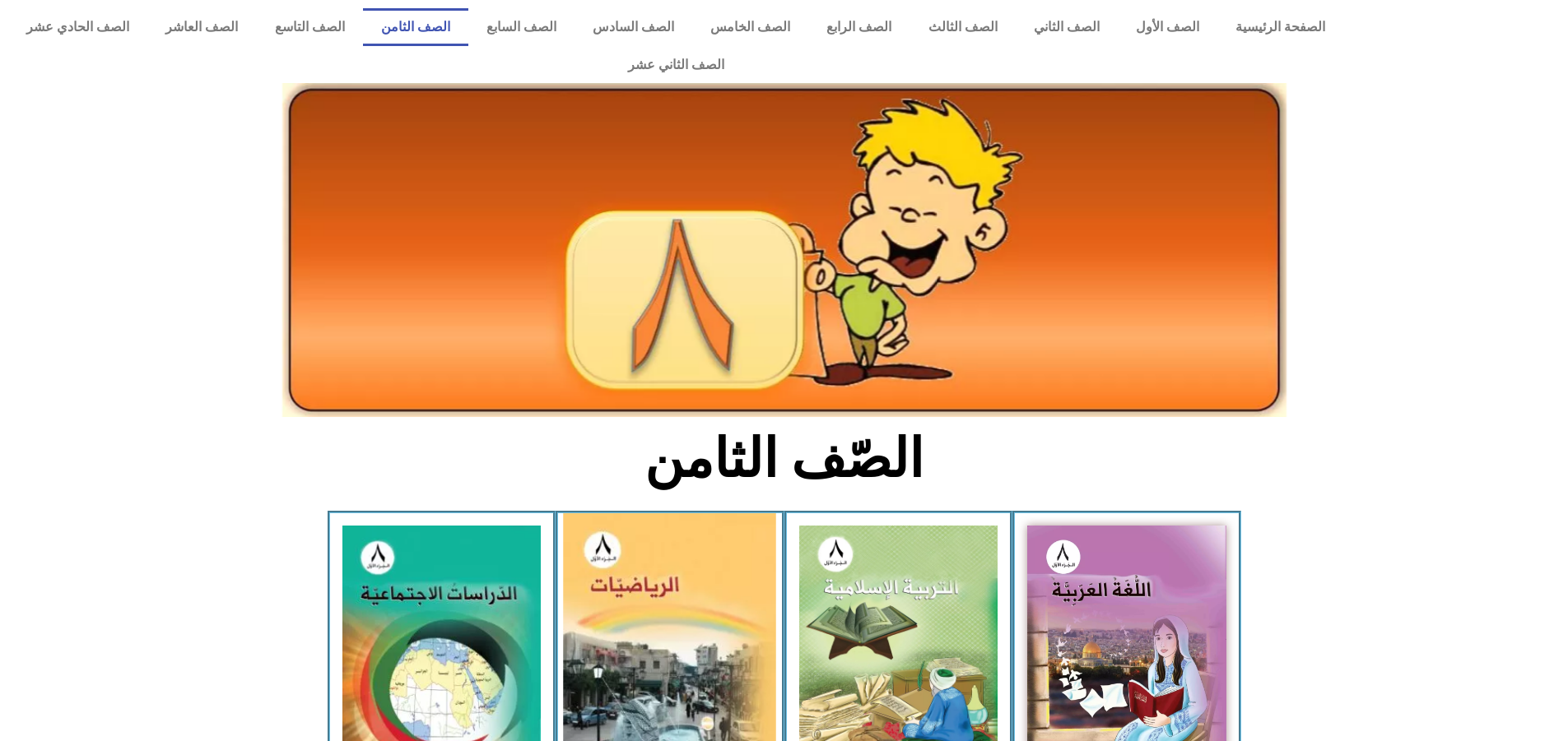
click at [597, 654] on img at bounding box center [670, 648] width 213 height 272
click at [601, 648] on img at bounding box center [670, 648] width 213 height 272
click at [602, 646] on img at bounding box center [670, 648] width 213 height 272
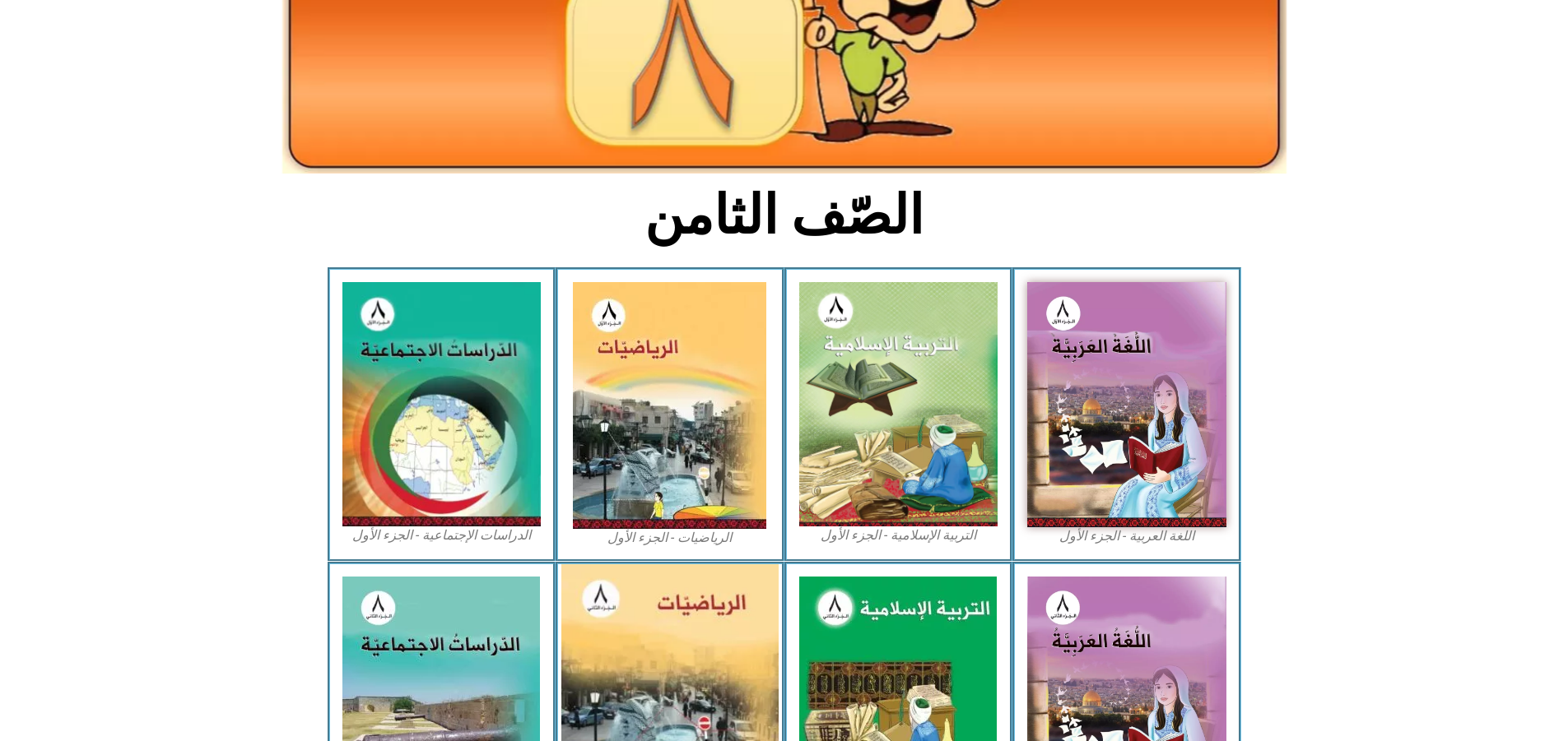
scroll to position [247, 0]
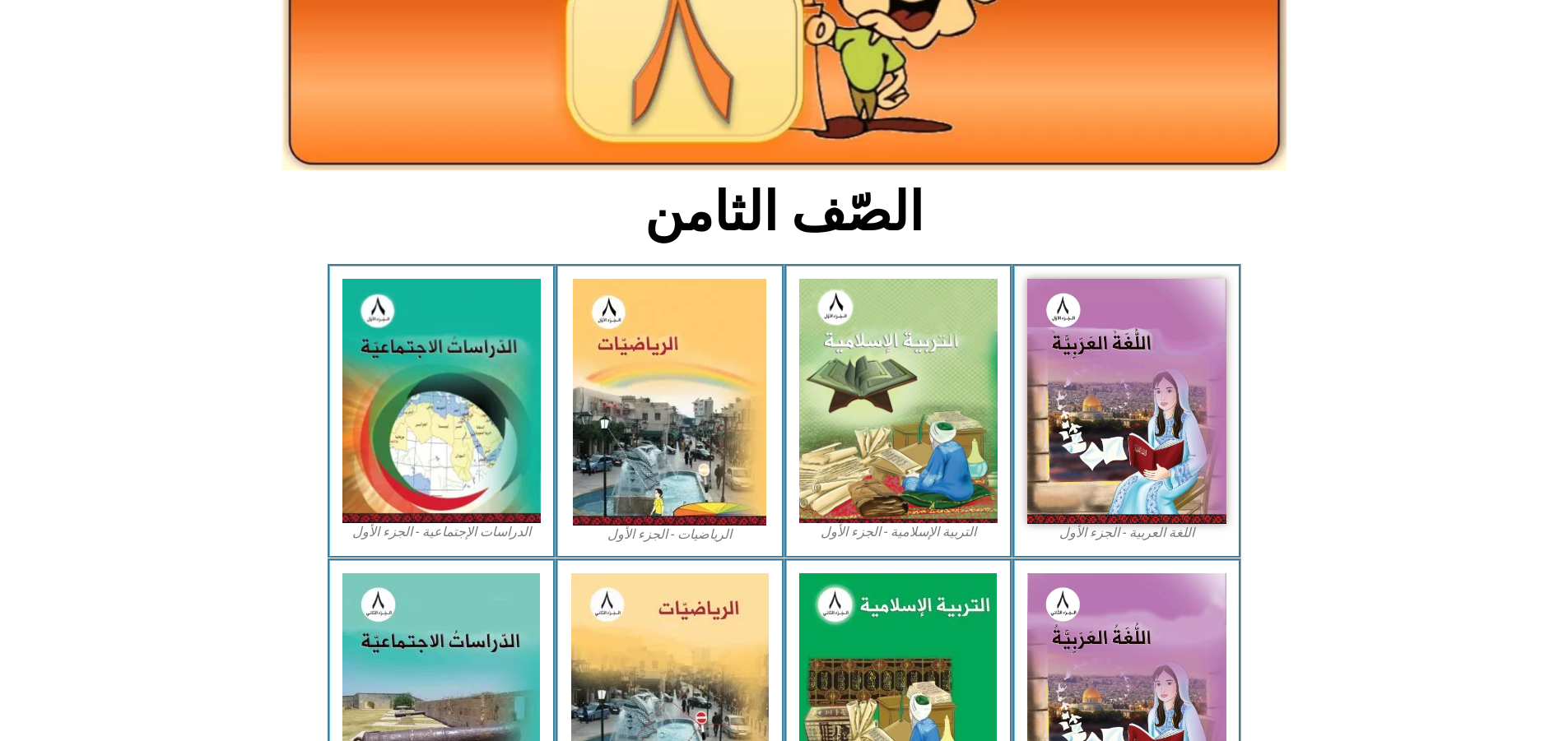
click at [692, 526] on figcaption "الرياضيات - الجزء الأول​" at bounding box center [670, 535] width 200 height 19
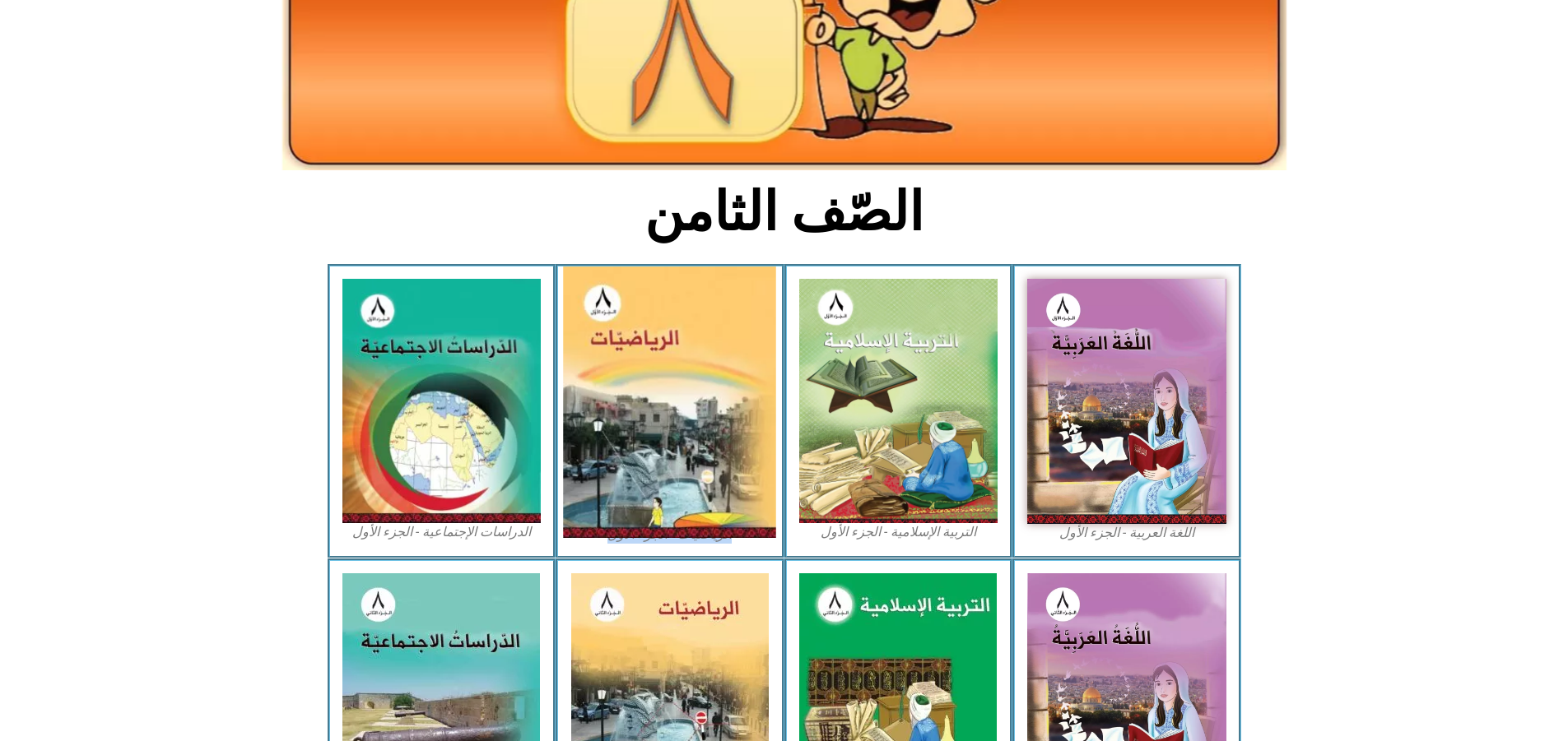
click at [687, 464] on img at bounding box center [670, 402] width 213 height 272
click at [686, 462] on img at bounding box center [670, 402] width 213 height 272
click at [686, 456] on img at bounding box center [670, 402] width 213 height 272
